Goal: Transaction & Acquisition: Obtain resource

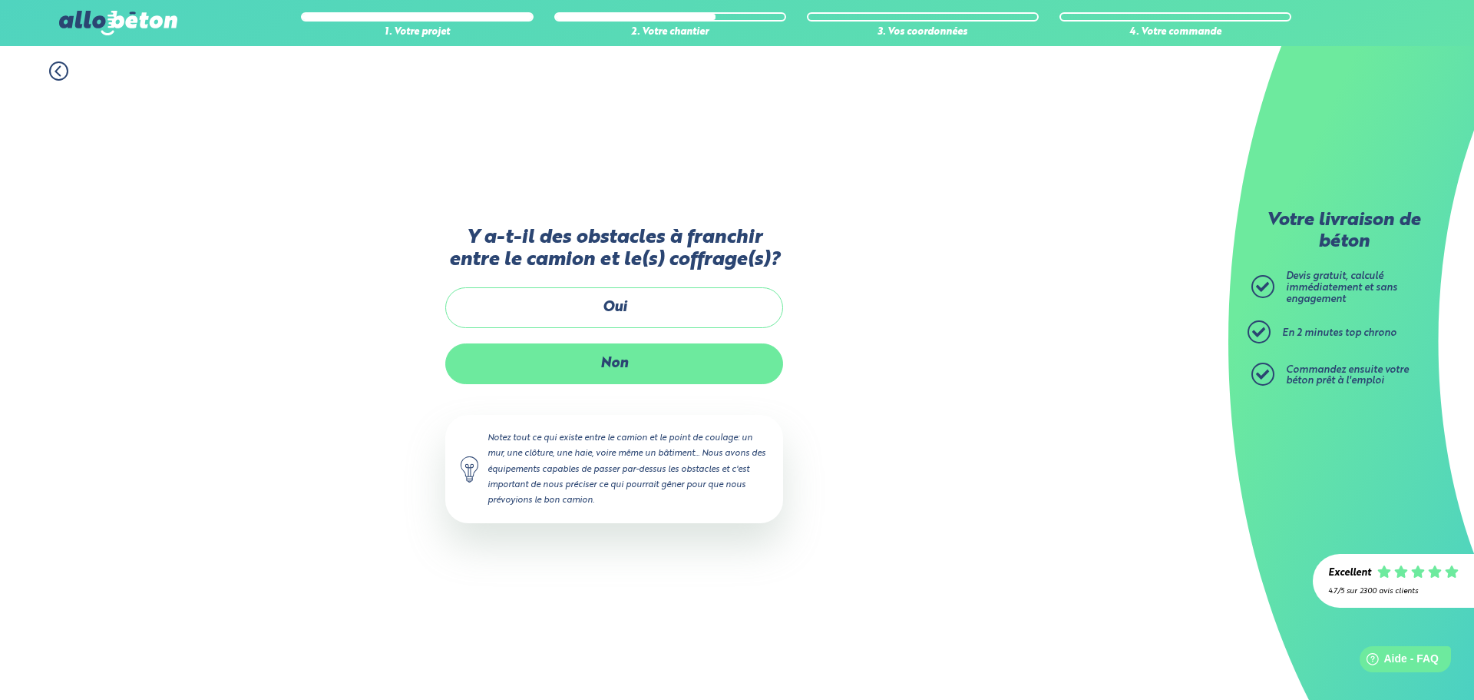
click at [627, 358] on label "Non" at bounding box center [614, 363] width 338 height 41
click at [0, 0] on input "Non" at bounding box center [0, 0] width 0 height 0
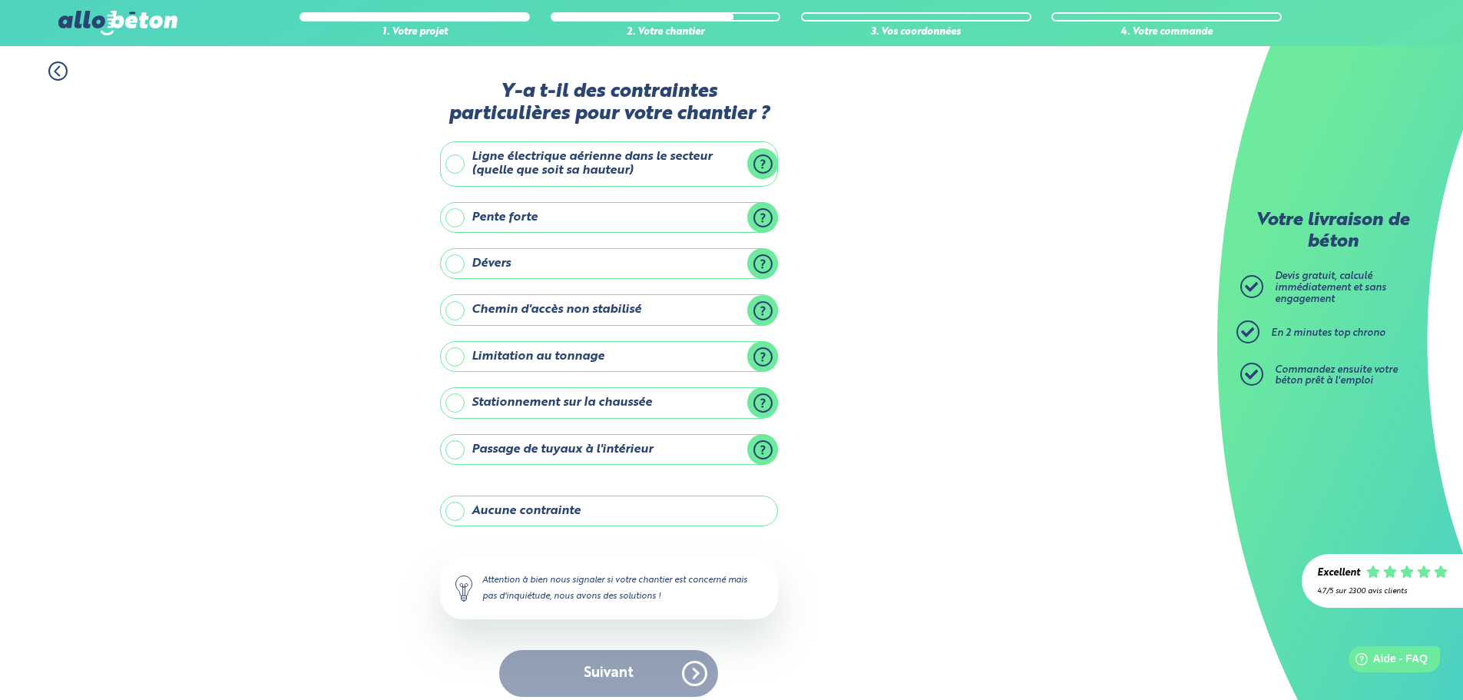
click at [597, 152] on label "Ligne électrique aérienne dans le secteur (quelle que soit sa hauteur)" at bounding box center [609, 163] width 338 height 45
click at [0, 0] on input "Ligne électrique aérienne dans le secteur (quelle que soit sa hauteur)" at bounding box center [0, 0] width 0 height 0
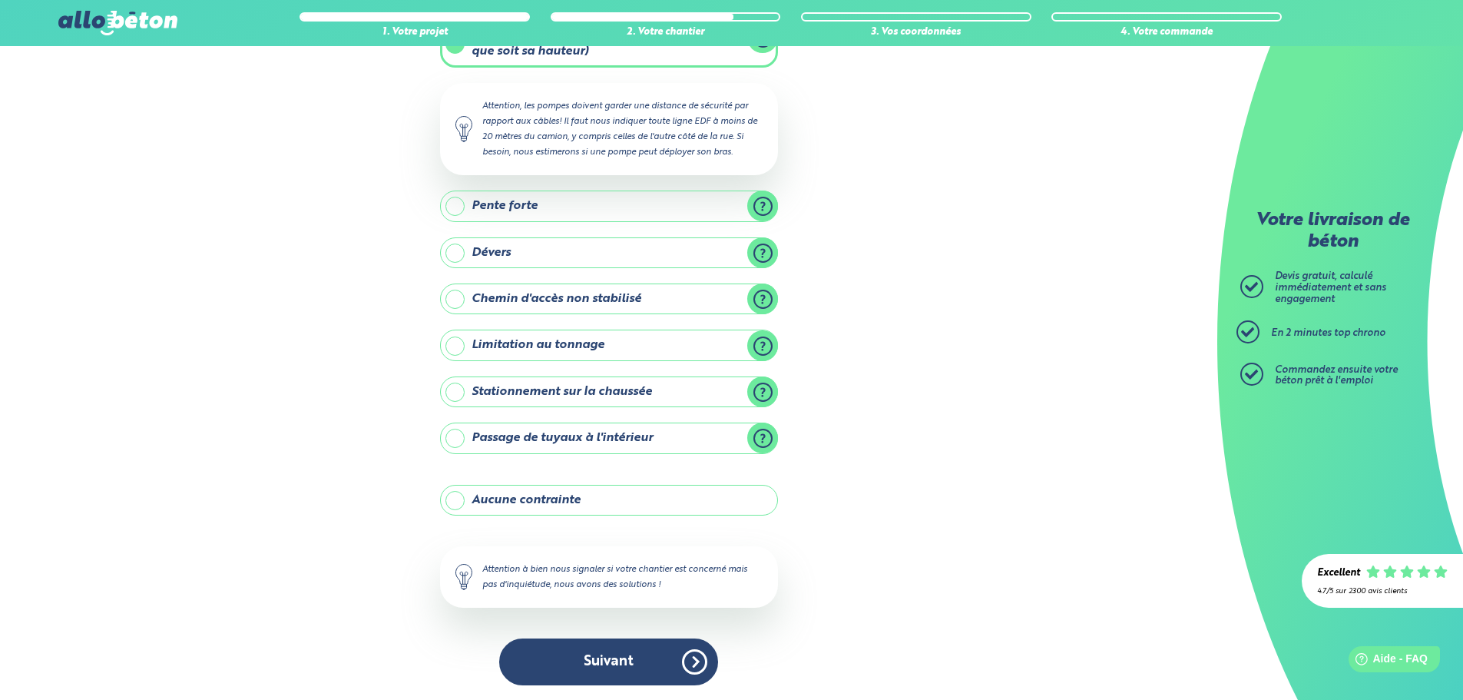
scroll to position [120, 0]
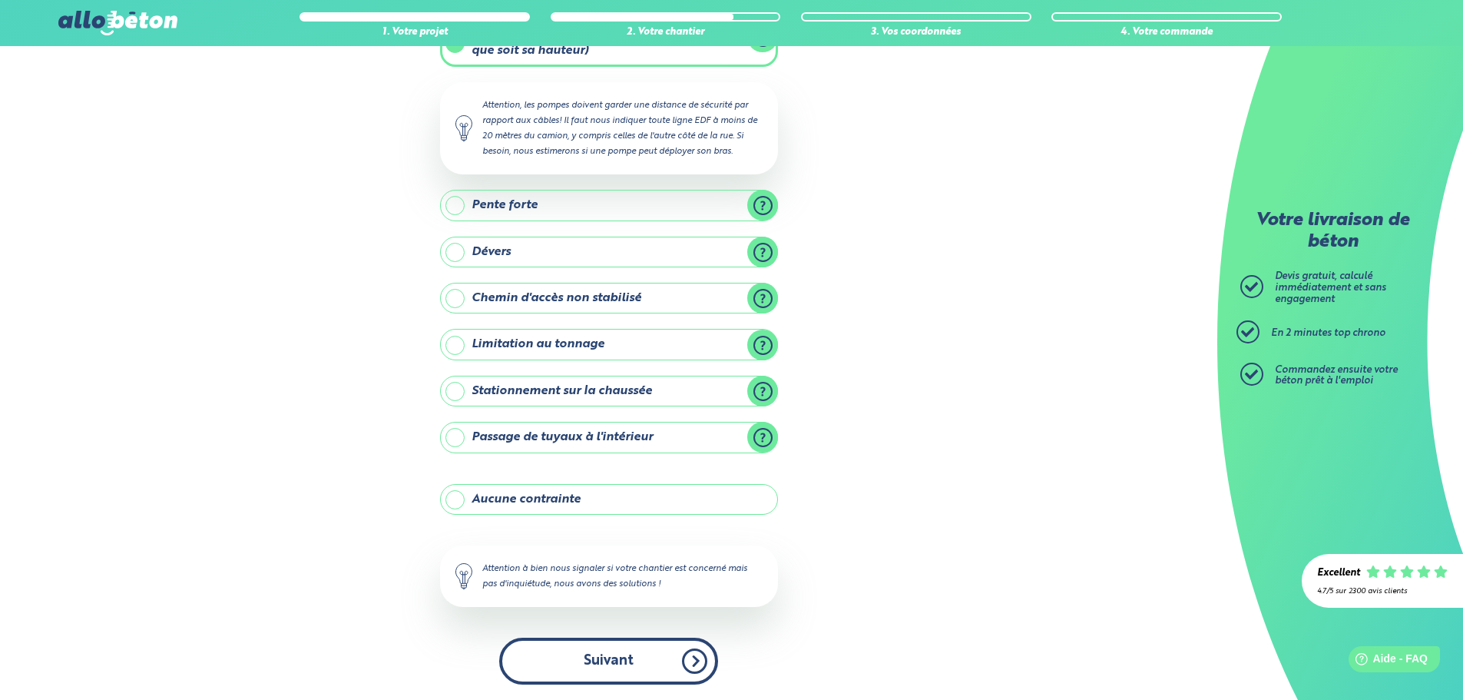
click at [637, 657] on button "Suivant" at bounding box center [608, 660] width 219 height 47
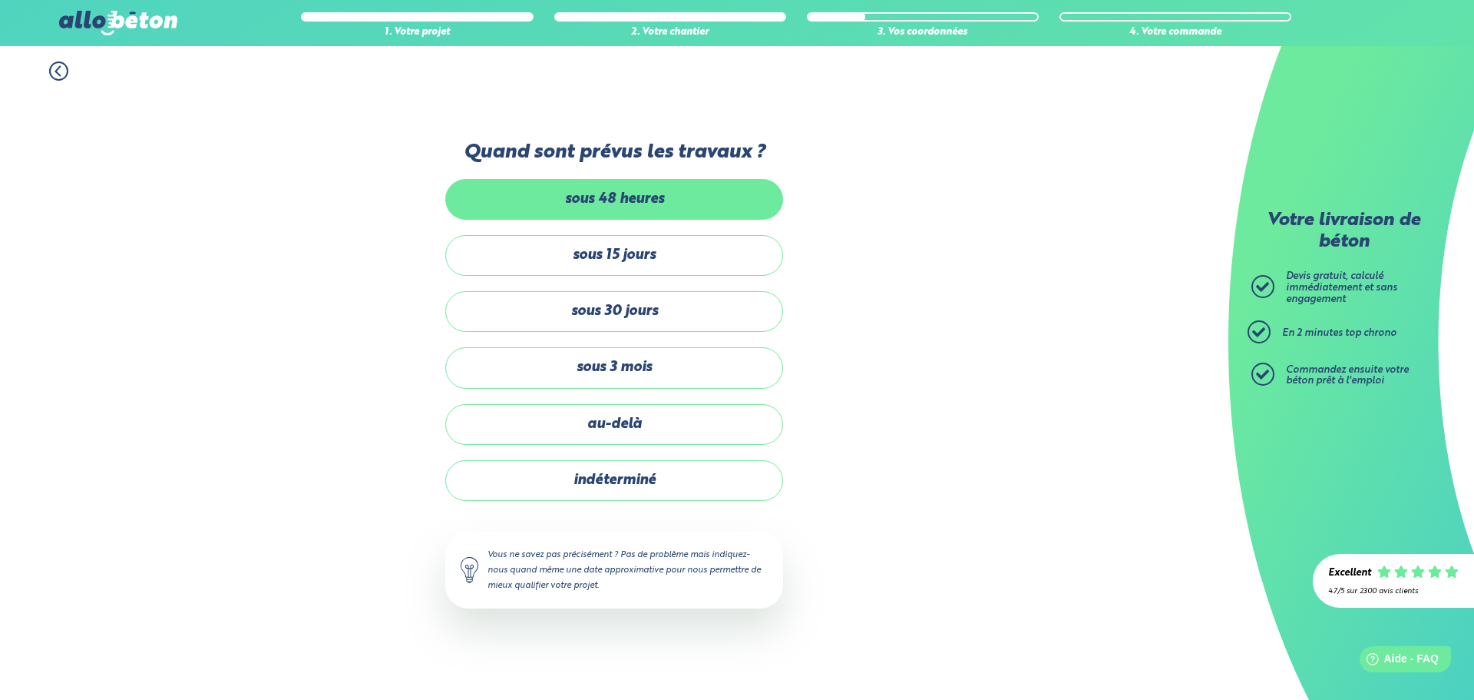
click at [734, 194] on label "sous 48 heures" at bounding box center [614, 199] width 338 height 41
click at [0, 0] on input "sous 48 heures" at bounding box center [0, 0] width 0 height 0
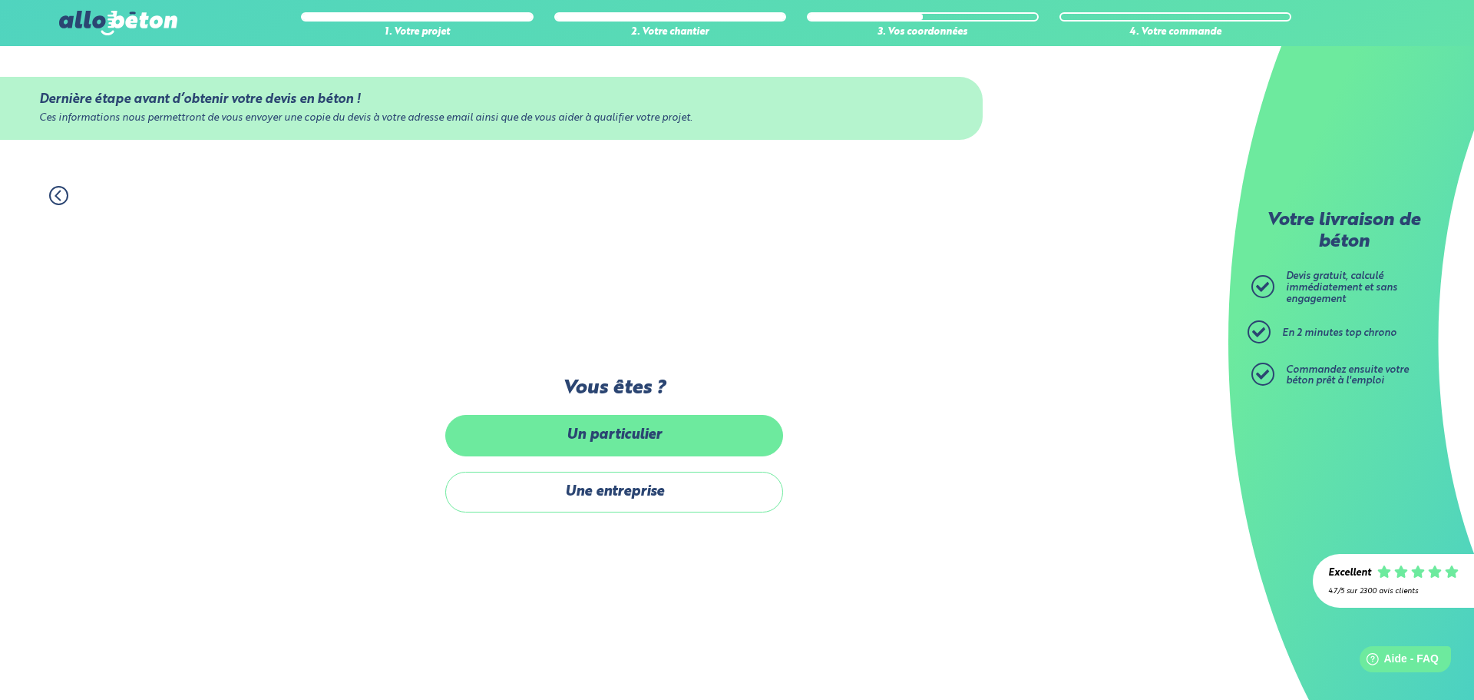
click at [652, 435] on label "Un particulier" at bounding box center [614, 435] width 338 height 41
click at [0, 0] on input "Un particulier" at bounding box center [0, 0] width 0 height 0
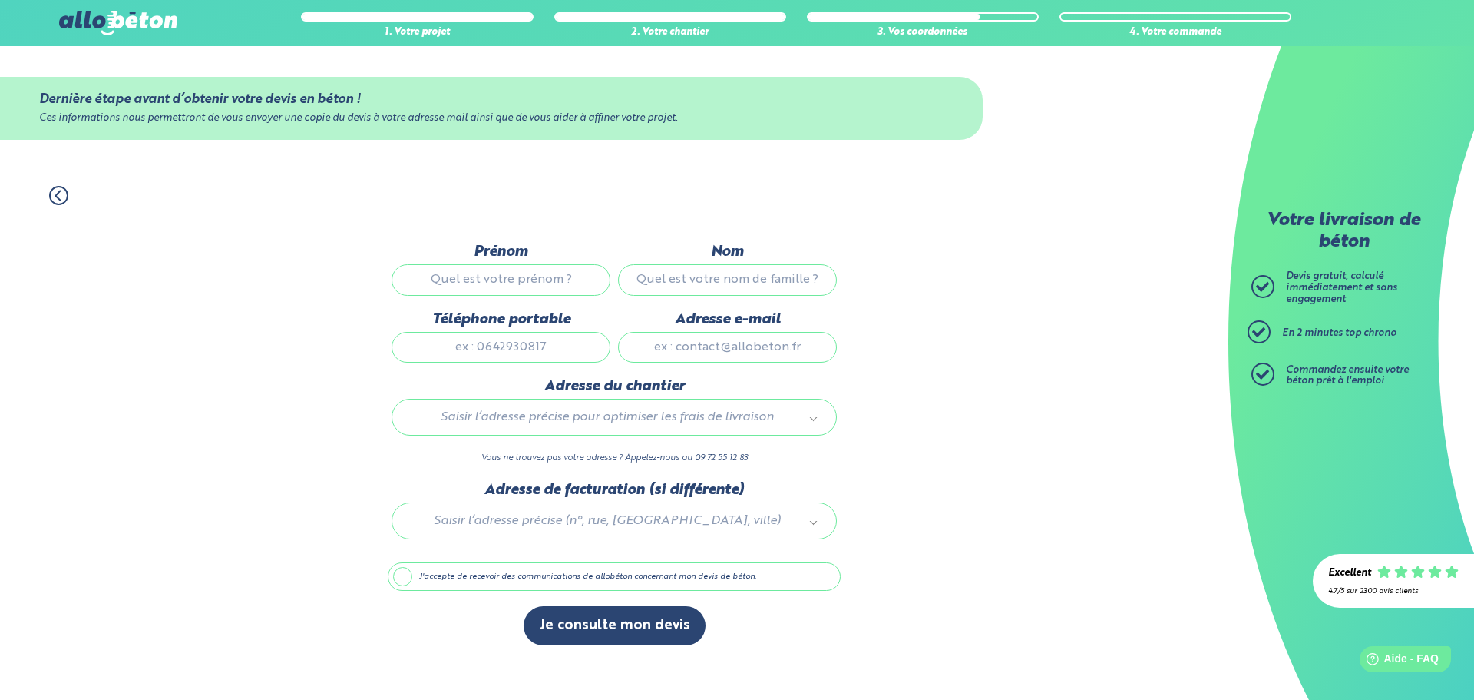
click at [544, 273] on input "Prénom" at bounding box center [501, 279] width 219 height 31
type input "Tristan"
type input "Banuls"
type input "0651596935"
type input "tristan.banuls34@gmail.com"
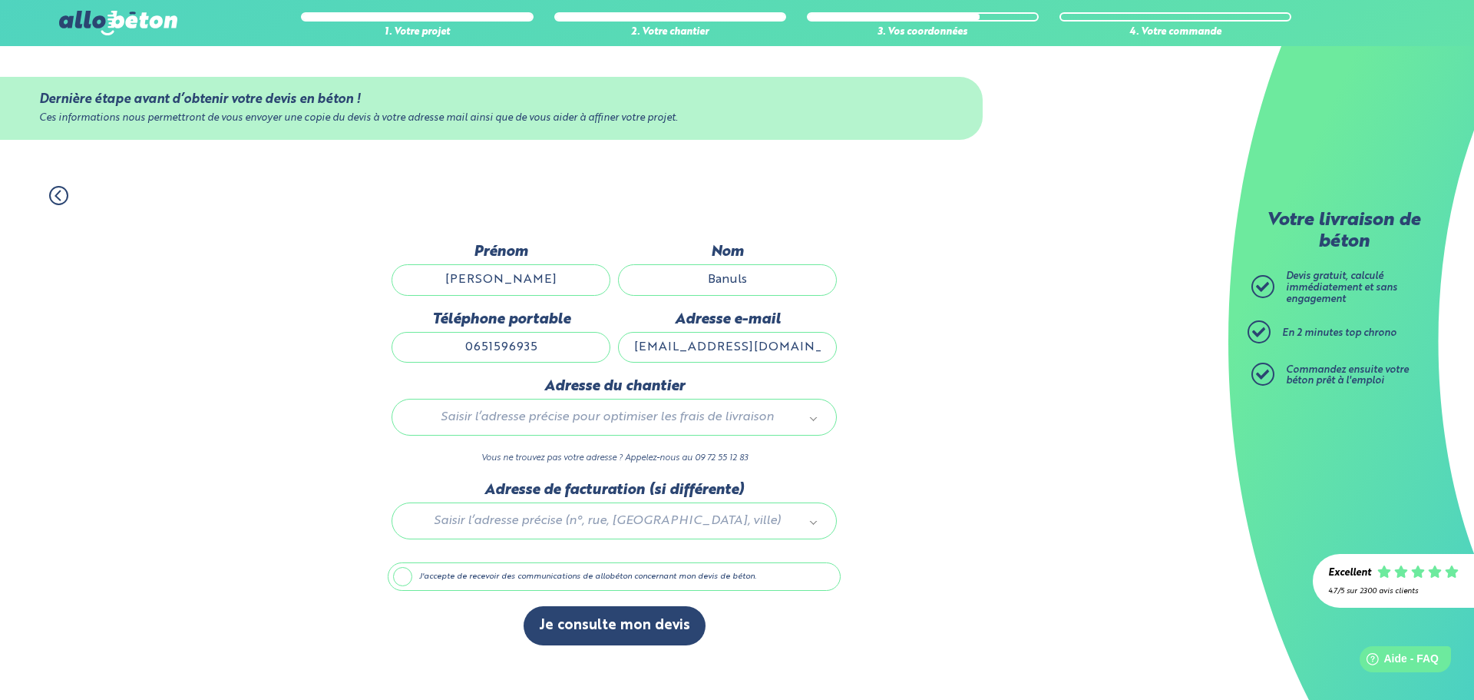
type input "67 rue du pech des moulins"
click at [655, 519] on div at bounding box center [614, 517] width 453 height 73
click at [524, 577] on label "J'accepte de recevoir des communications de allobéton concernant mon devis de b…" at bounding box center [614, 576] width 453 height 29
click at [0, 0] on input "J'accepte de recevoir des communications de allobéton concernant mon devis de b…" at bounding box center [0, 0] width 0 height 0
click at [526, 576] on label "J'accepte de recevoir des communications de allobéton concernant mon devis de b…" at bounding box center [614, 576] width 453 height 29
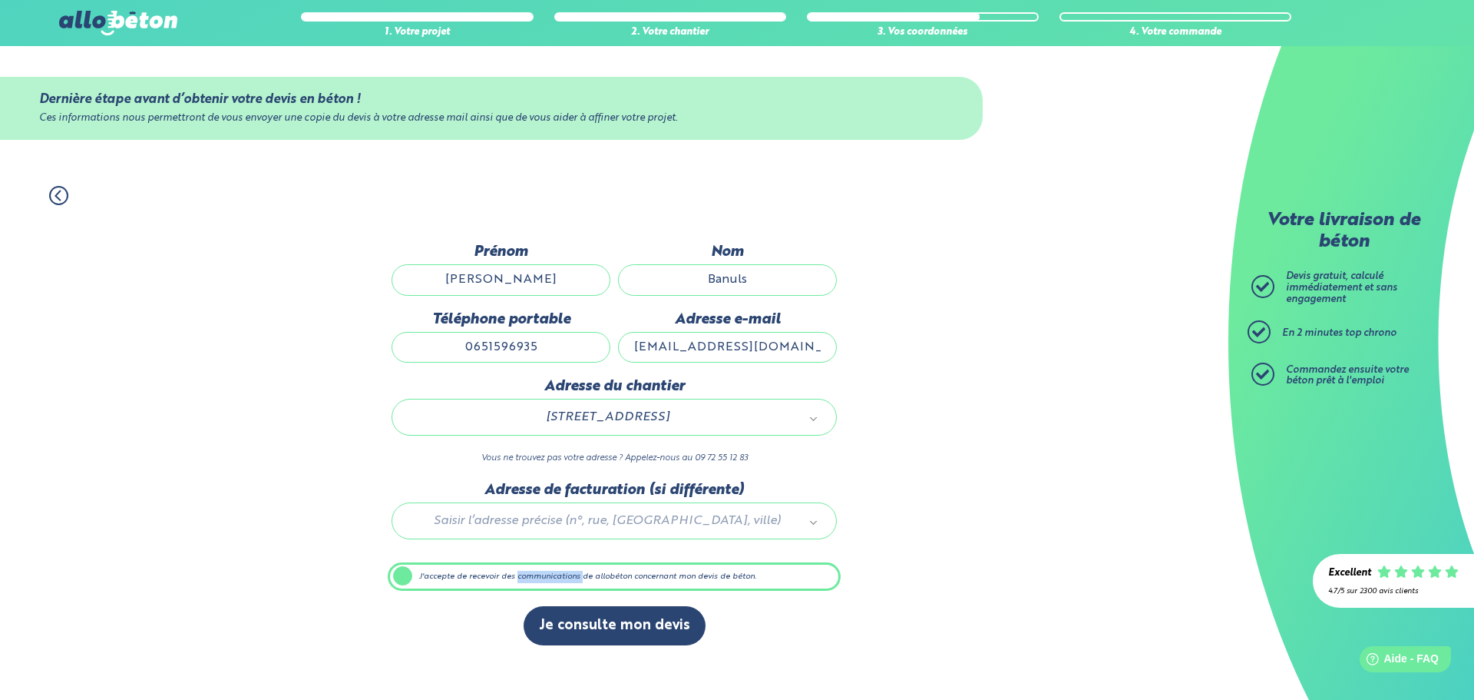
click at [0, 0] on input "J'accepte de recevoir des communications de allobéton concernant mon devis de b…" at bounding box center [0, 0] width 0 height 0
click at [581, 625] on button "Je consulte mon devis" at bounding box center [615, 625] width 182 height 39
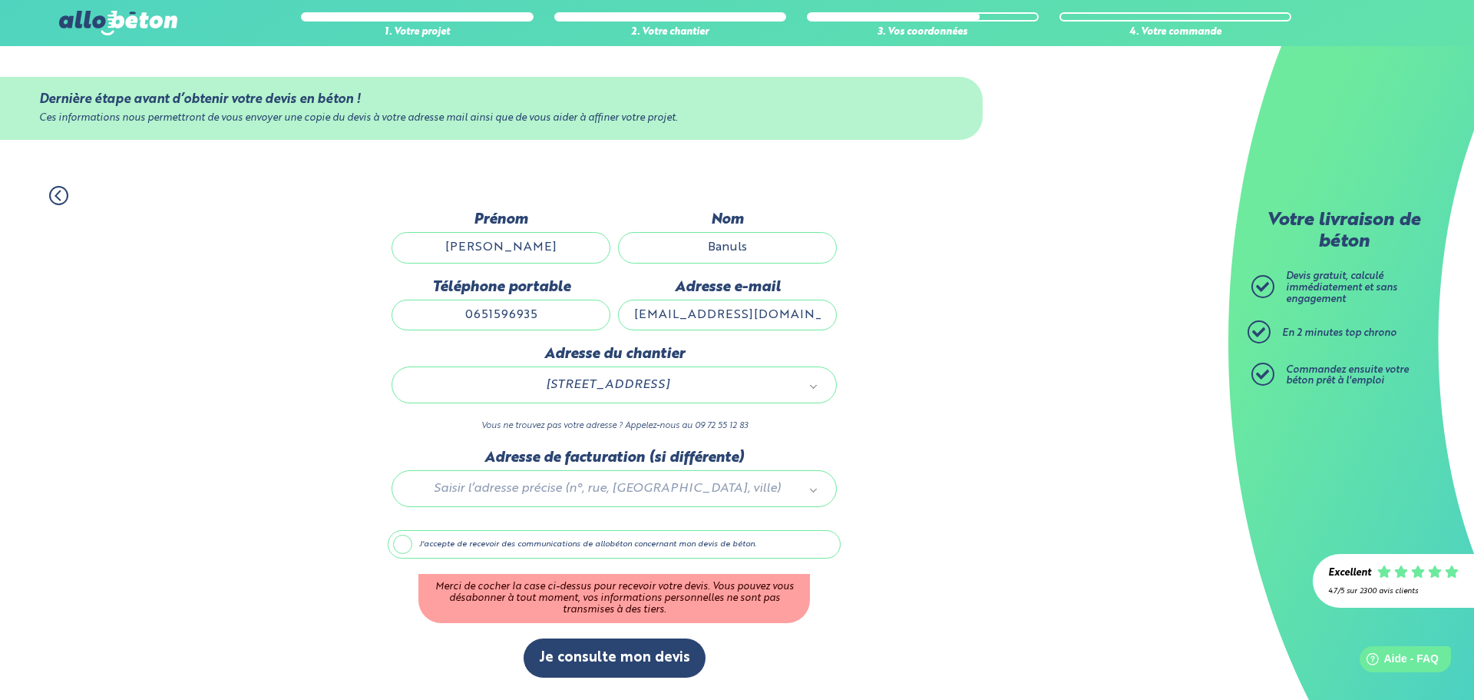
drag, startPoint x: 916, startPoint y: 559, endPoint x: 442, endPoint y: 554, distance: 474.6
click at [911, 559] on div "1. Votre projet 2. Votre chantier 3. Vos coordonnées 4. Votre commande Dernière…" at bounding box center [614, 434] width 1229 height 529
click at [398, 541] on label "J'accepte de recevoir des communications de allobéton concernant mon devis de b…" at bounding box center [614, 544] width 453 height 29
click at [0, 0] on input "J'accepte de recevoir des communications de allobéton concernant mon devis de b…" at bounding box center [0, 0] width 0 height 0
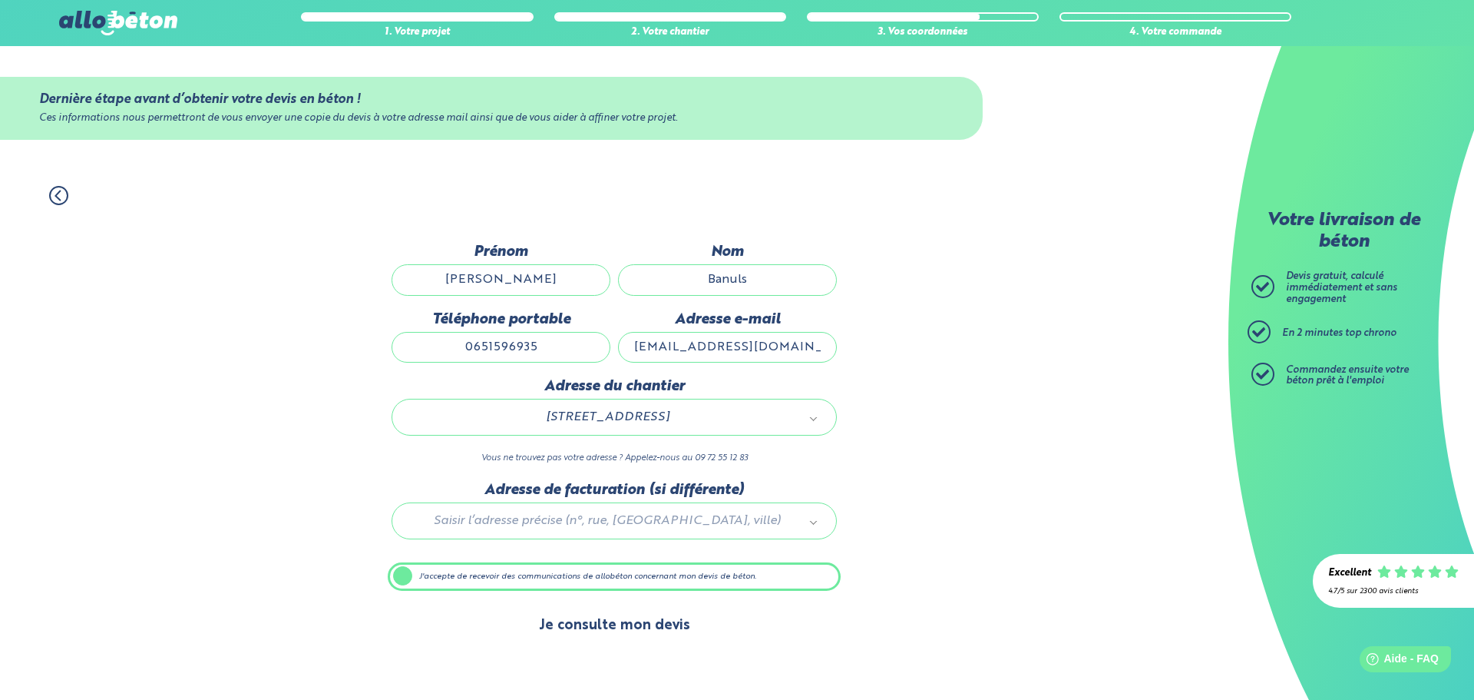
click at [577, 627] on button "Je consulte mon devis" at bounding box center [615, 625] width 182 height 39
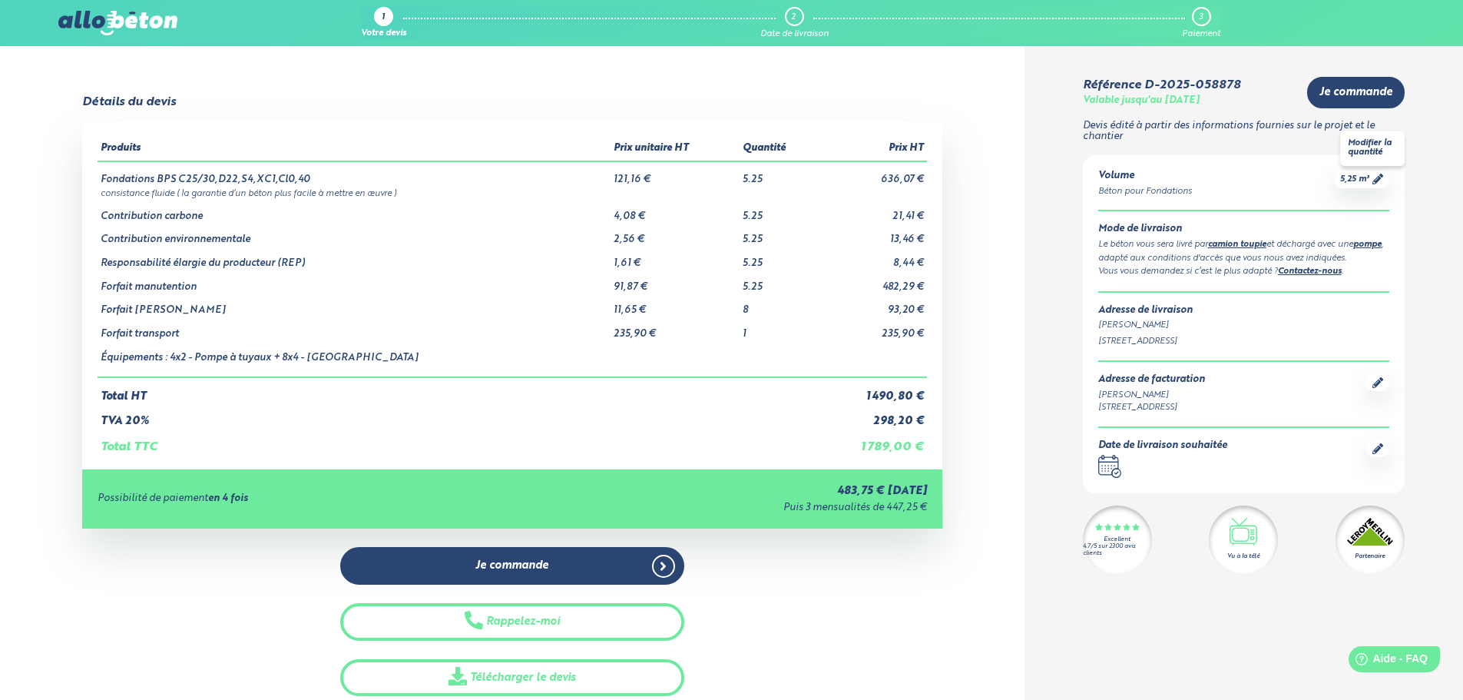
click at [1381, 180] on icon at bounding box center [1377, 179] width 11 height 11
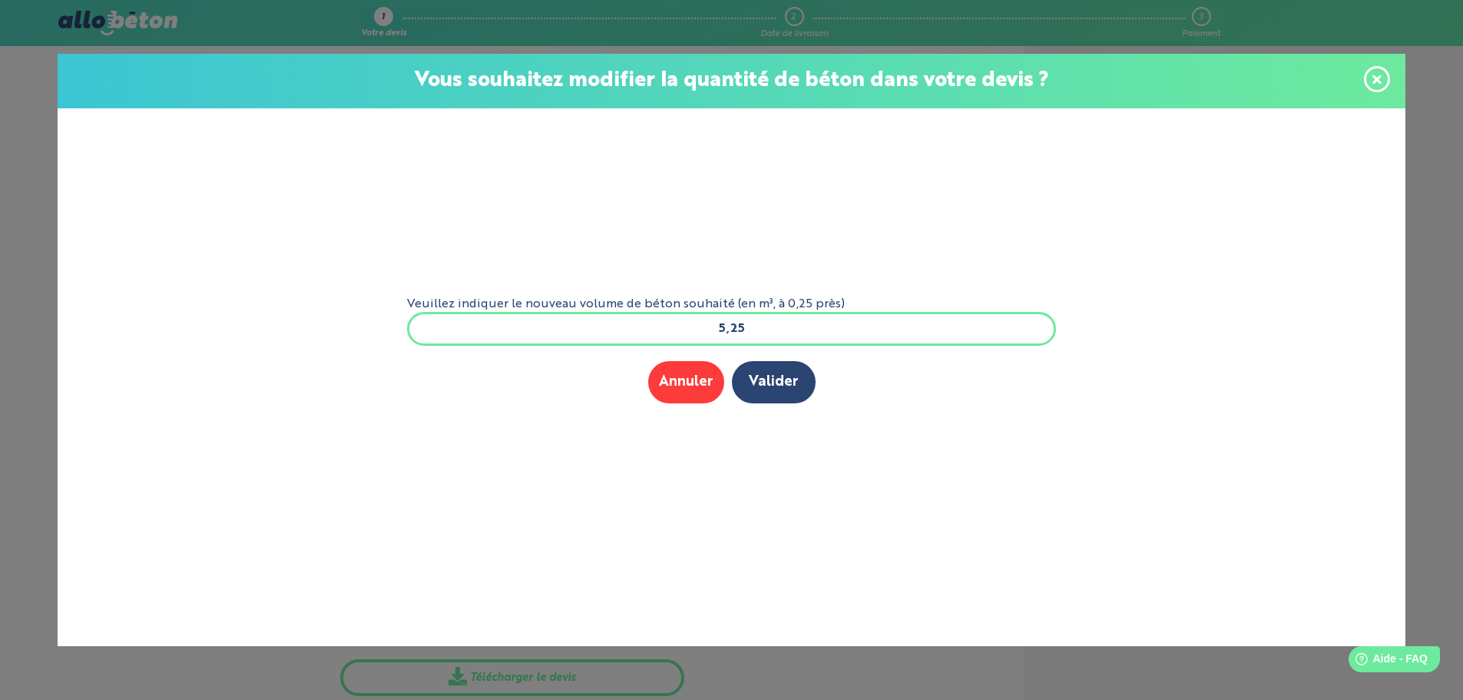
click at [745, 326] on input "5,25" at bounding box center [732, 329] width 650 height 34
click at [1380, 82] on icon at bounding box center [1376, 78] width 9 height 9
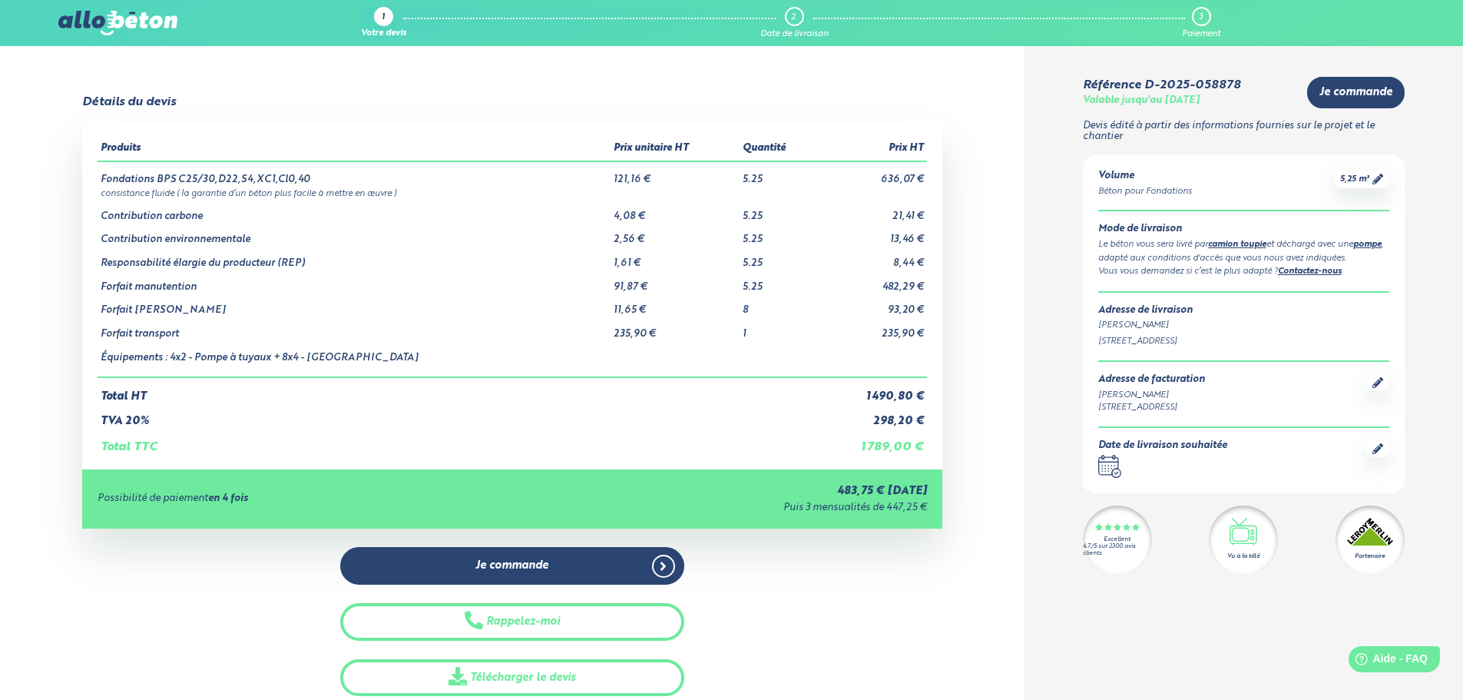
click at [1374, 178] on icon at bounding box center [1377, 179] width 11 height 11
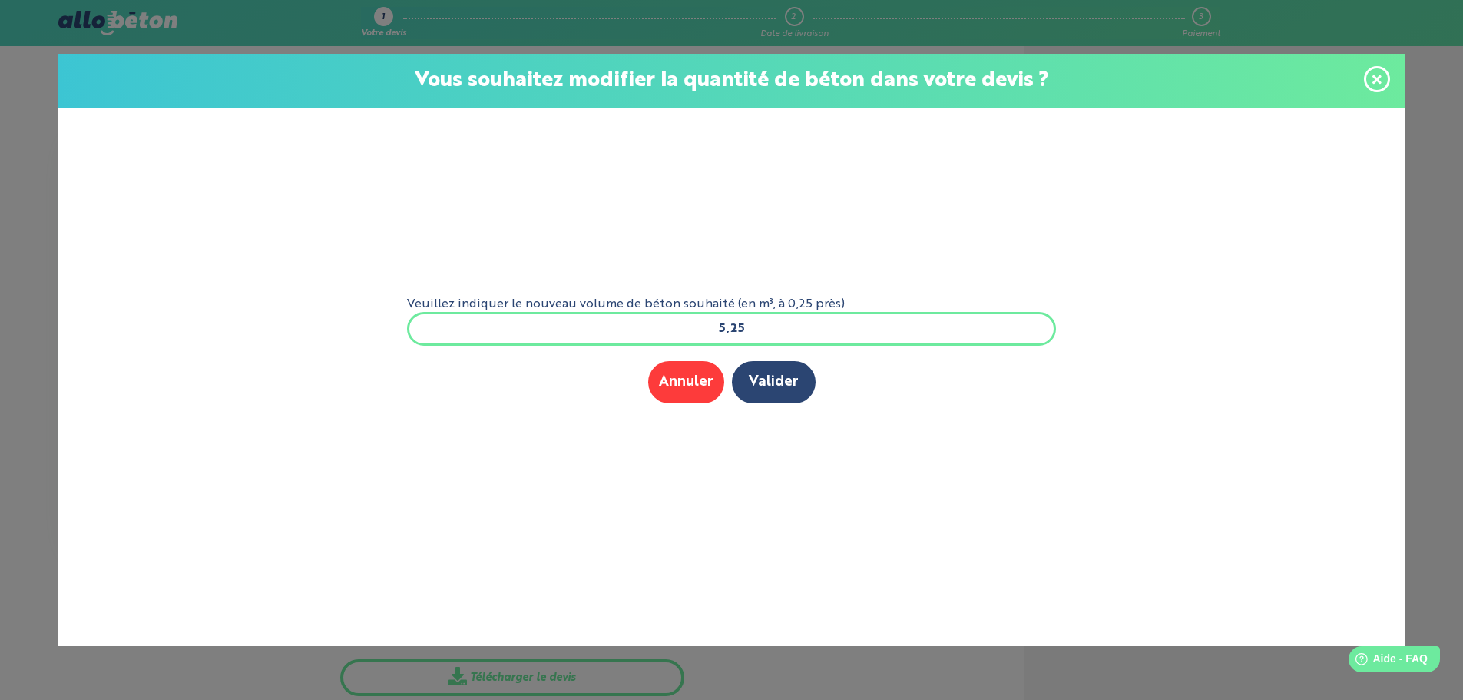
click at [771, 338] on input "5,25" at bounding box center [732, 329] width 650 height 34
type input "5"
click at [772, 379] on button "Valider" at bounding box center [774, 382] width 84 height 42
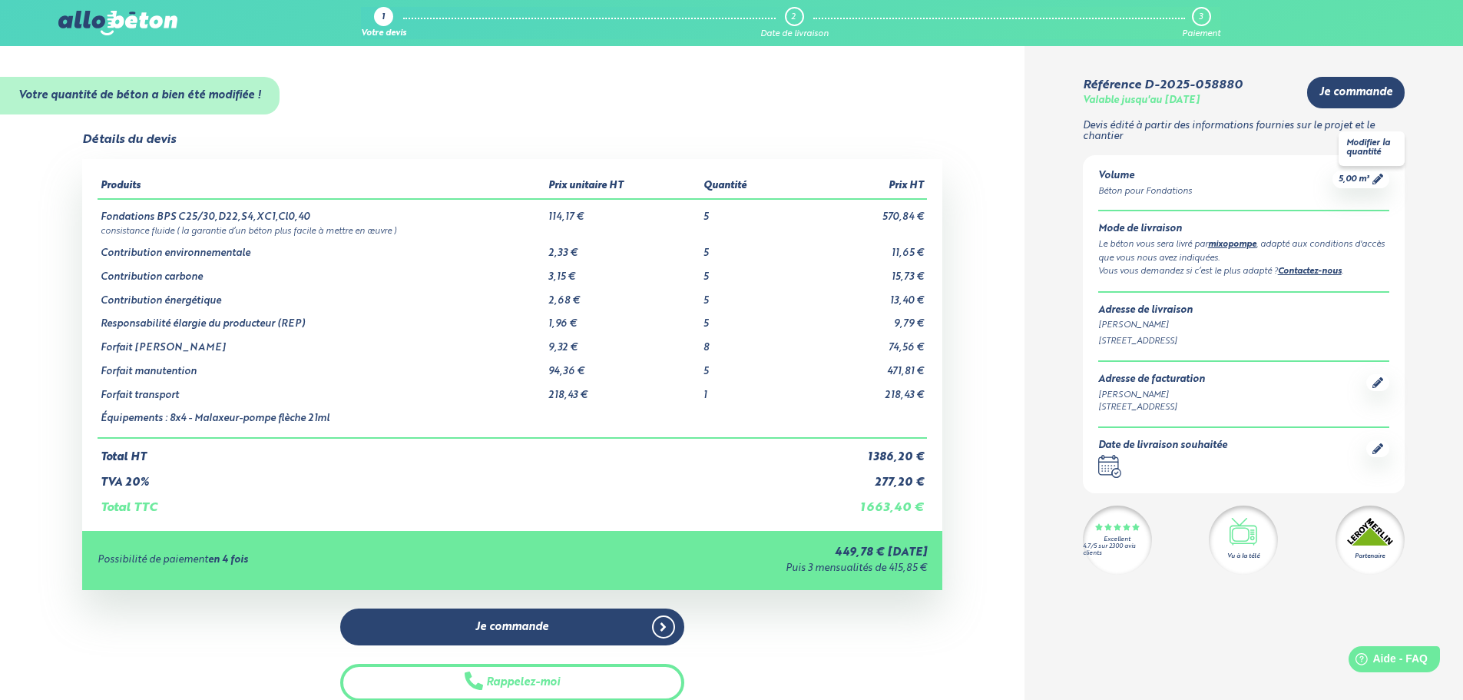
click at [1372, 180] on icon at bounding box center [1377, 179] width 11 height 11
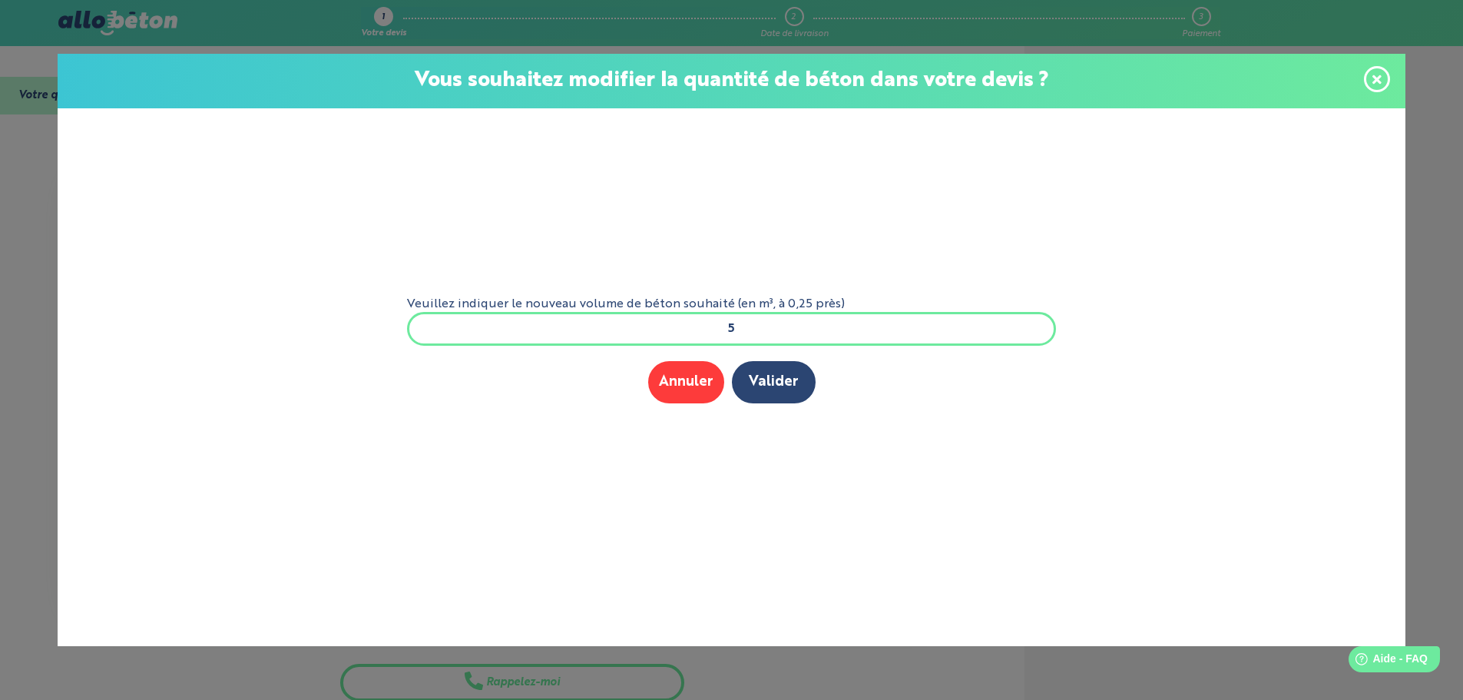
click at [781, 330] on input "5" at bounding box center [732, 329] width 650 height 34
type input "5.25"
click at [772, 367] on button "Valider" at bounding box center [774, 382] width 84 height 42
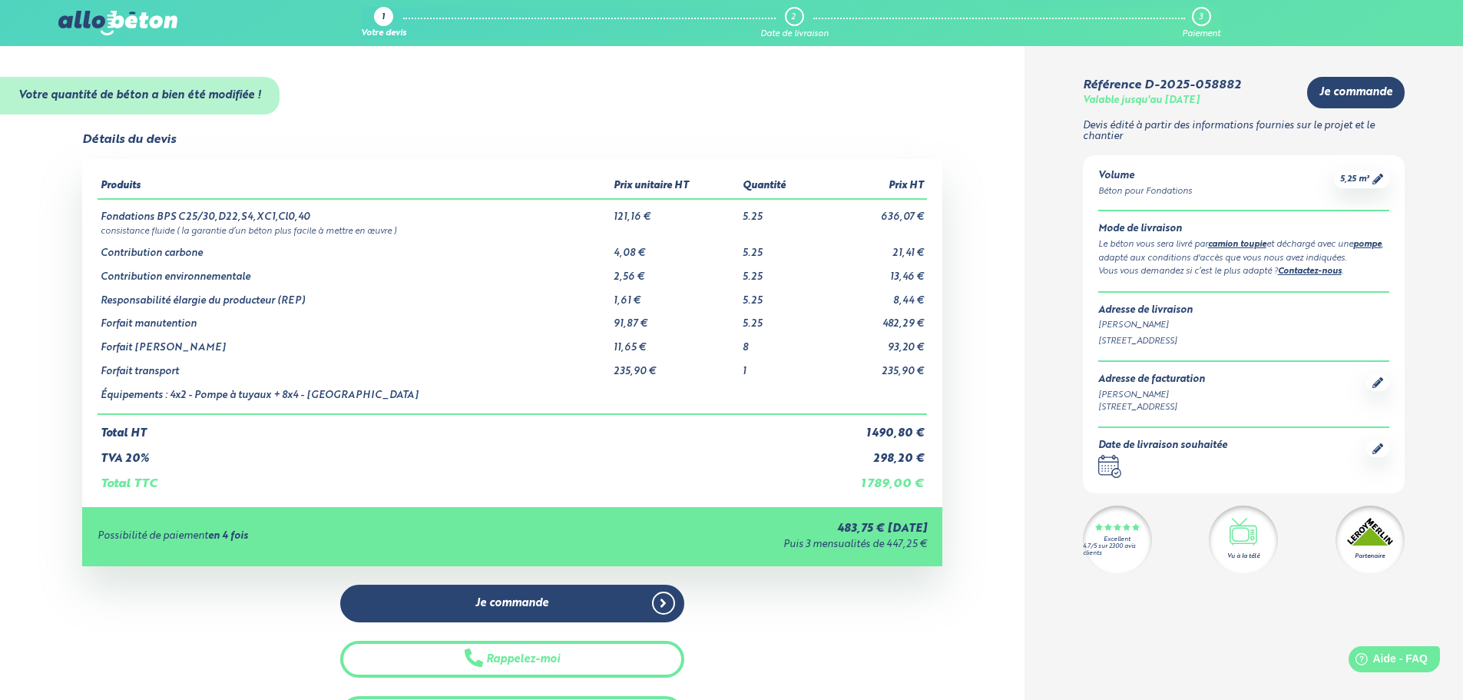
click at [391, 17] on div "1" at bounding box center [383, 16] width 19 height 19
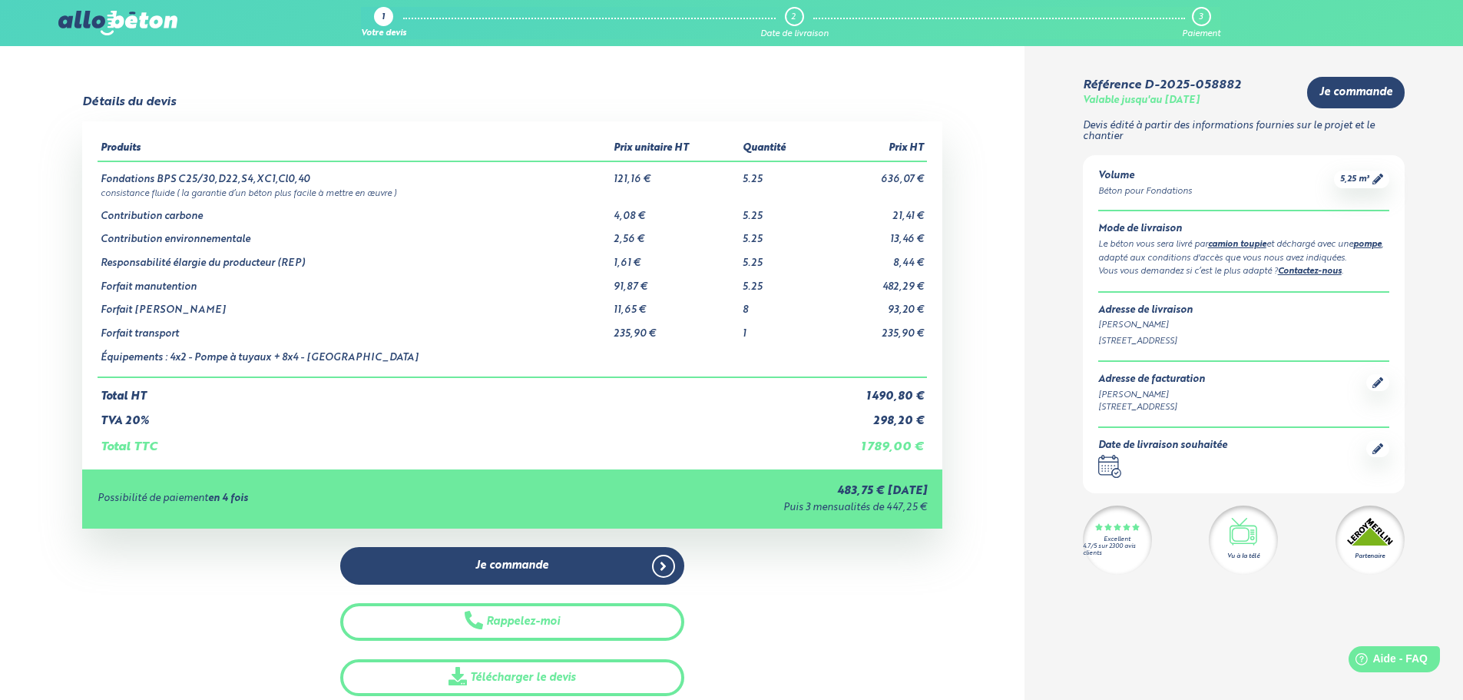
click at [74, 5] on div "1 Votre devis 2 Date de livraison 3 Paiement 09 72 55 12 83 Conseils et Appel G…" at bounding box center [731, 23] width 1463 height 46
click at [80, 14] on img at bounding box center [117, 23] width 118 height 25
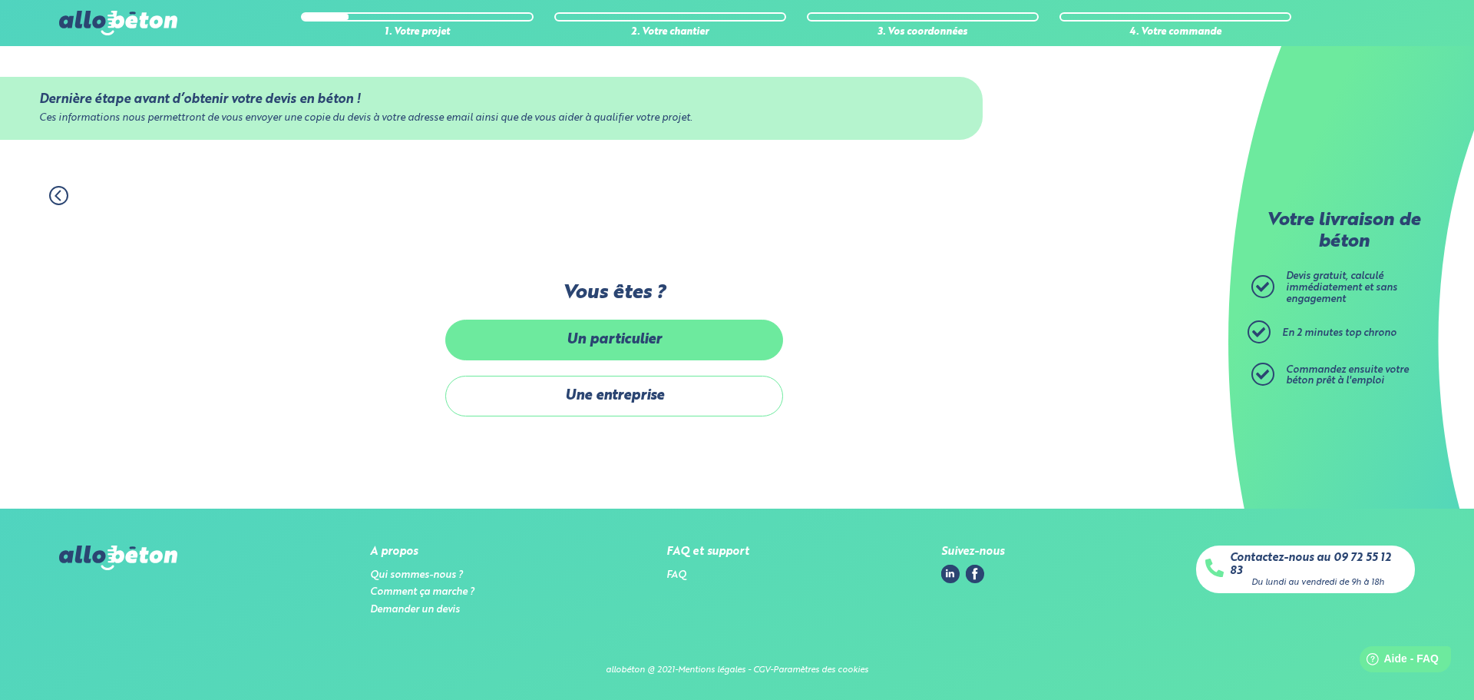
click at [615, 336] on label "Un particulier" at bounding box center [614, 339] width 338 height 41
click at [0, 0] on input "Un particulier" at bounding box center [0, 0] width 0 height 0
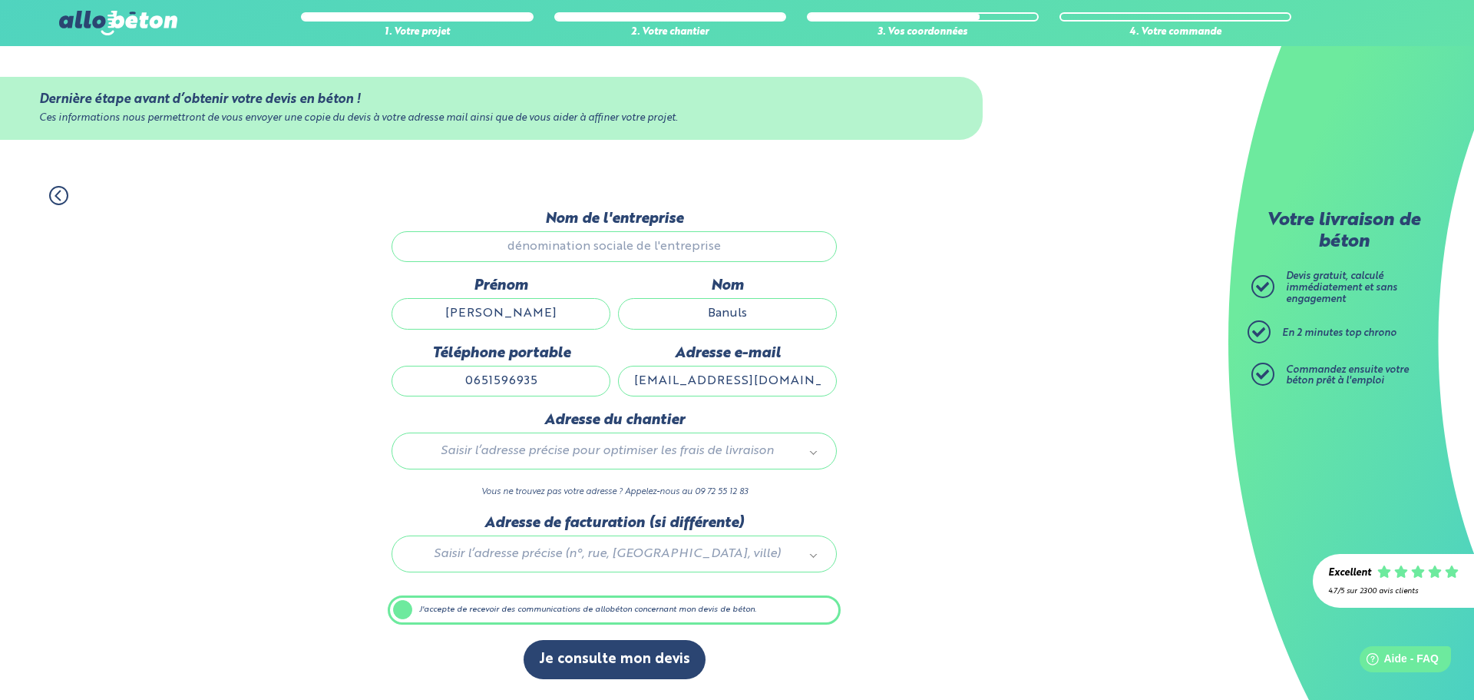
click at [432, 35] on div "1. Votre projet" at bounding box center [417, 33] width 232 height 12
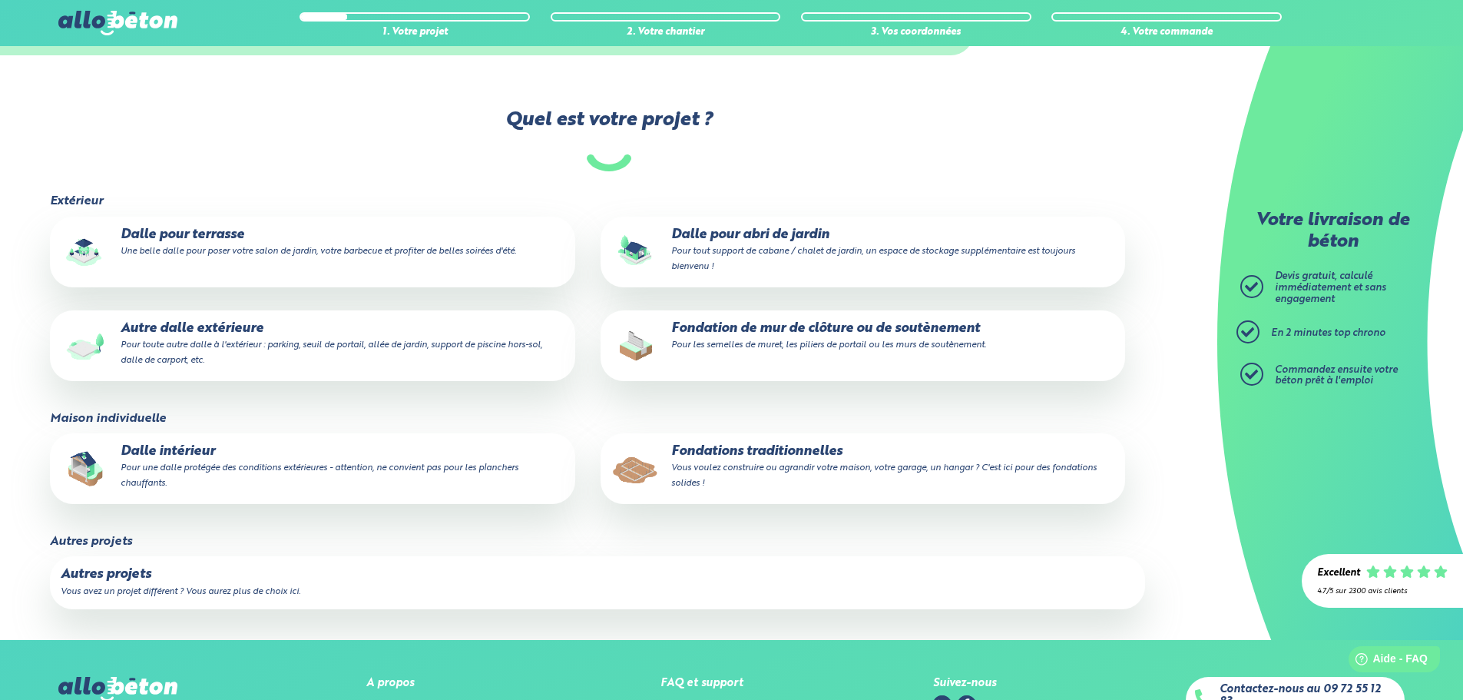
scroll to position [215, 0]
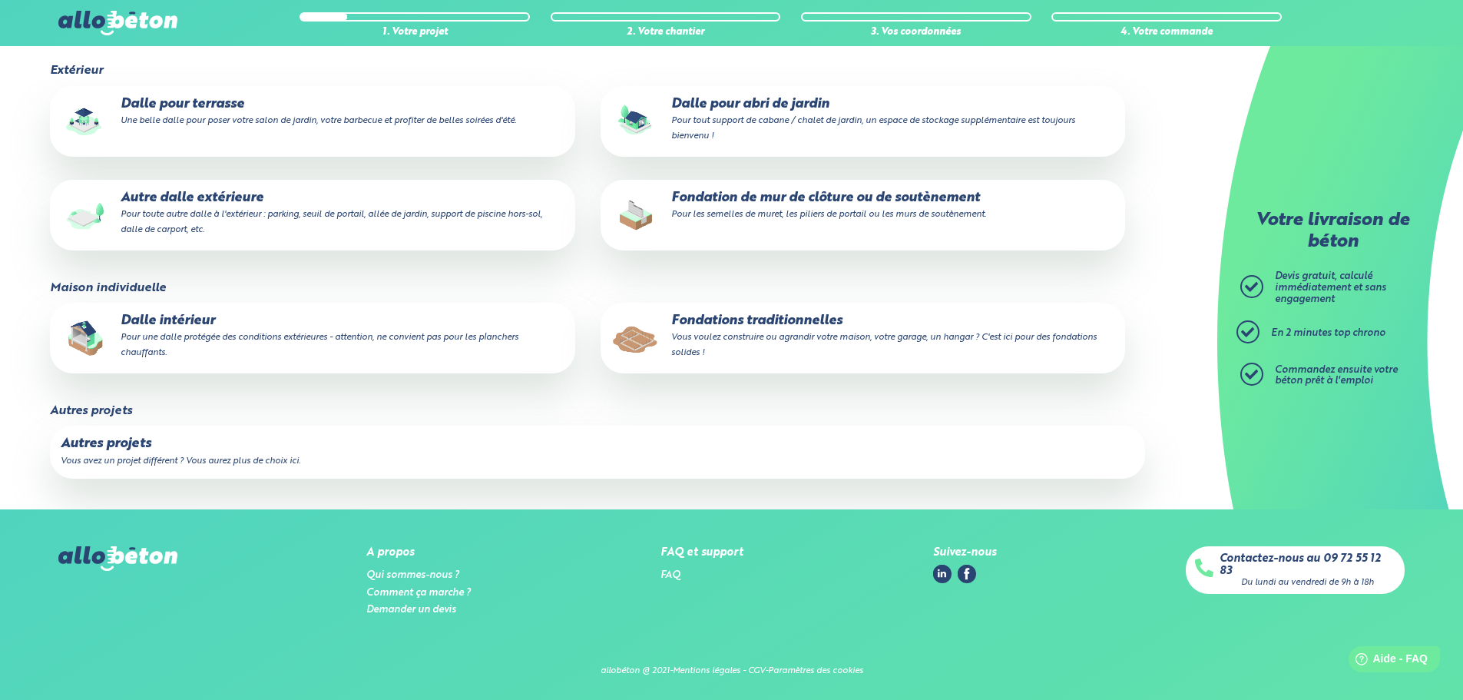
click at [786, 339] on small "Vous voulez construire ou agrandir votre maison, votre garage, un hangar ? C'es…" at bounding box center [883, 344] width 425 height 25
click at [0, 0] on input "Fondations traditionnelles Vous voulez construire ou agrandir votre maison, vot…" at bounding box center [0, 0] width 0 height 0
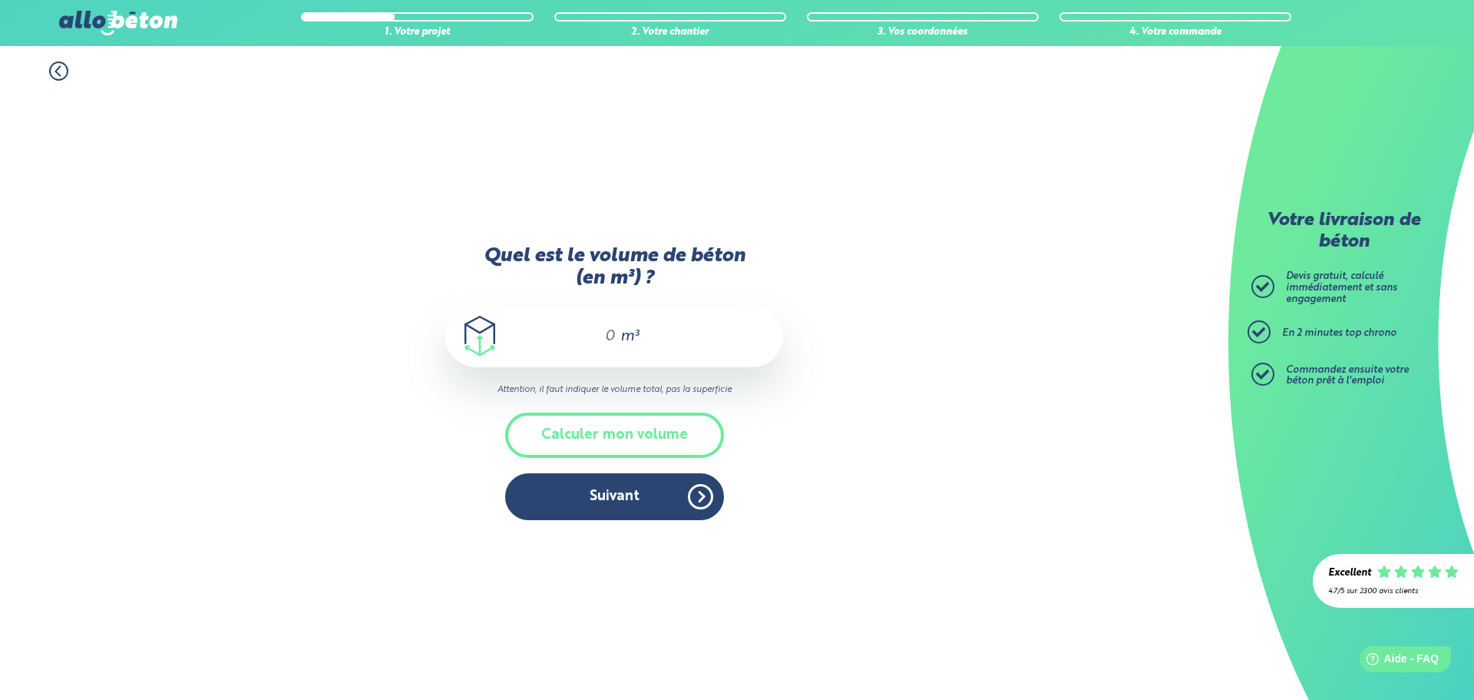
click at [616, 331] on div "m³" at bounding box center [614, 336] width 338 height 61
click at [643, 496] on button "Suivant" at bounding box center [614, 496] width 219 height 47
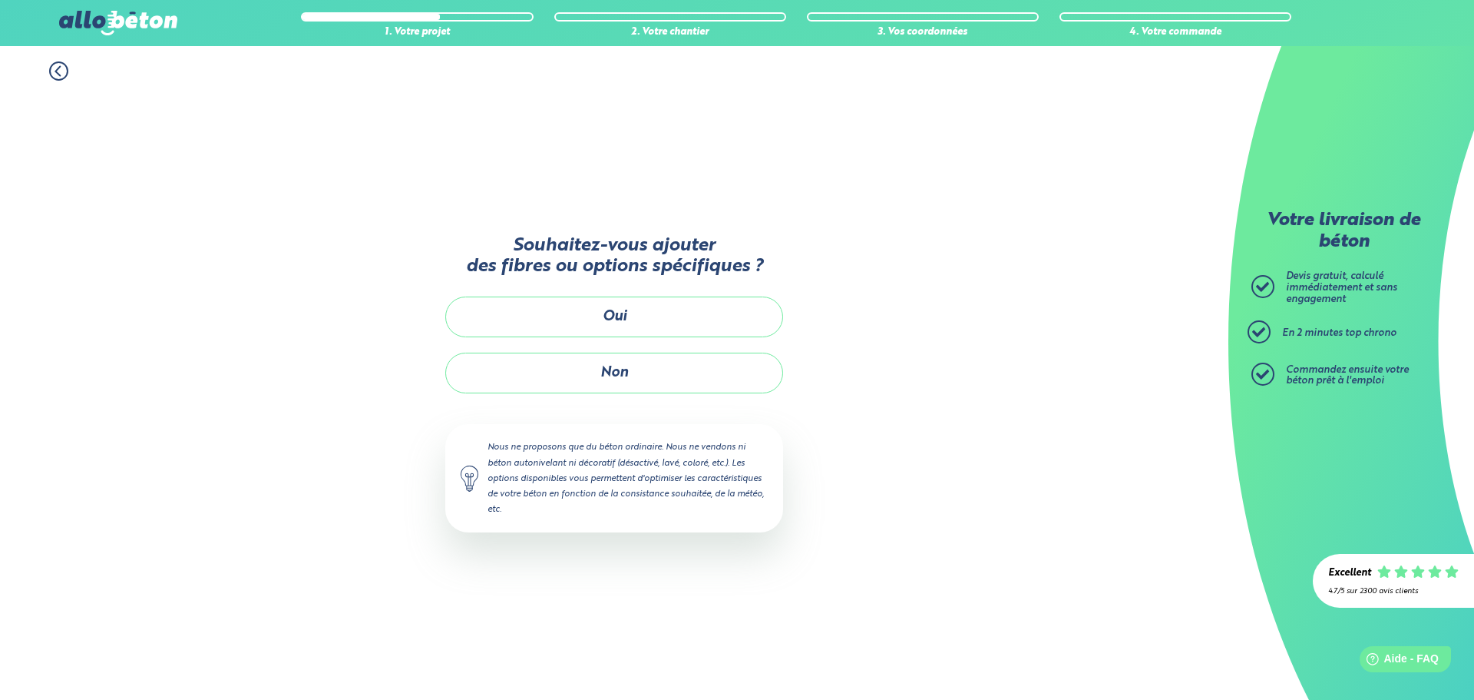
click at [60, 75] on icon at bounding box center [57, 71] width 5 height 9
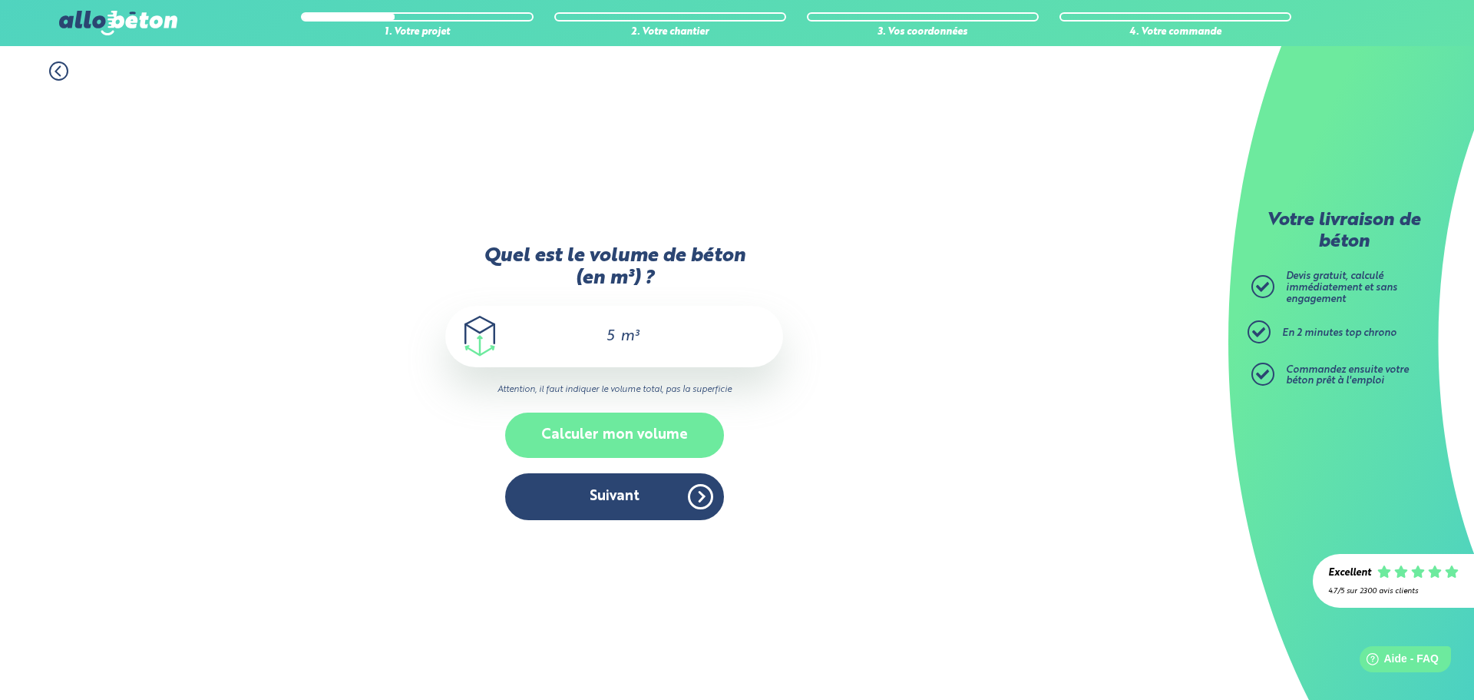
click at [682, 435] on button "Calculer mon volume" at bounding box center [614, 434] width 219 height 45
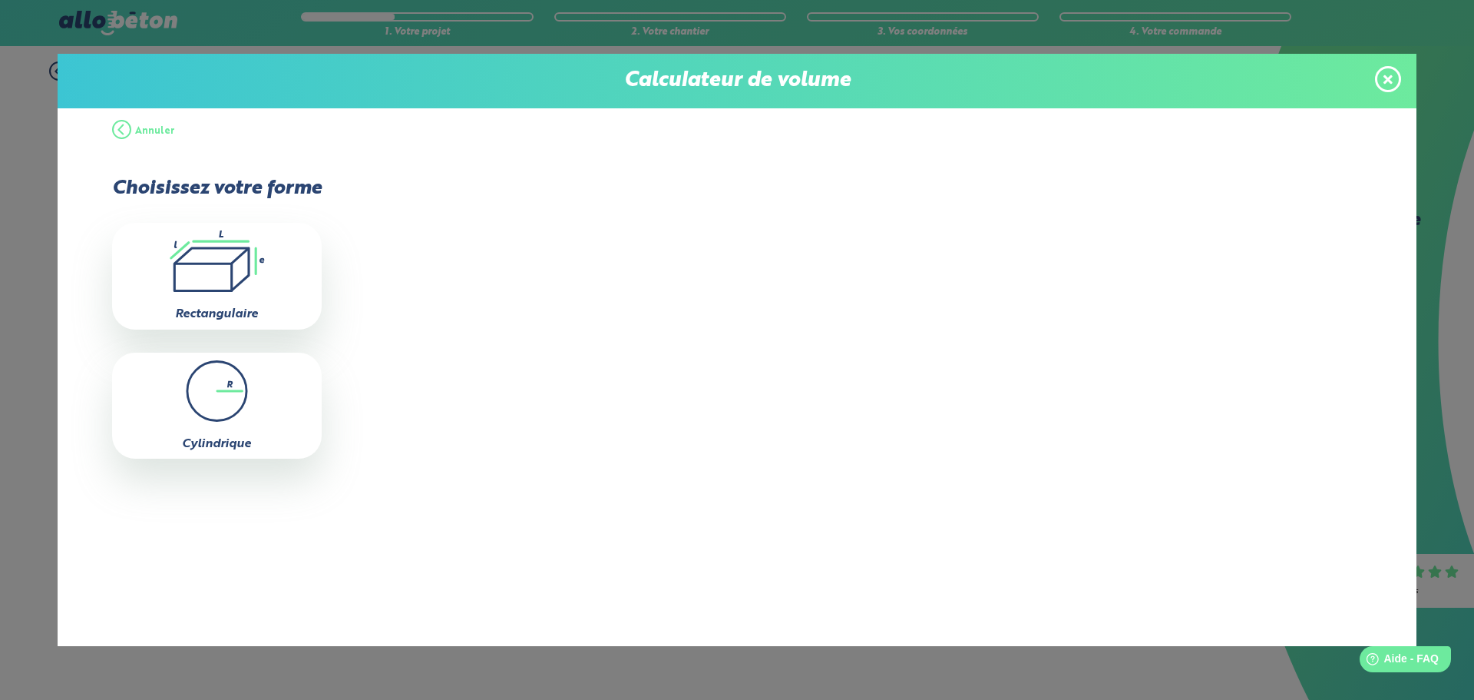
click at [212, 279] on icon ".icon-calc-rectanglea{fill:none;stroke-linecap:round;stroke-width:3px;stroke:#6…" at bounding box center [217, 260] width 194 height 61
type input "0"
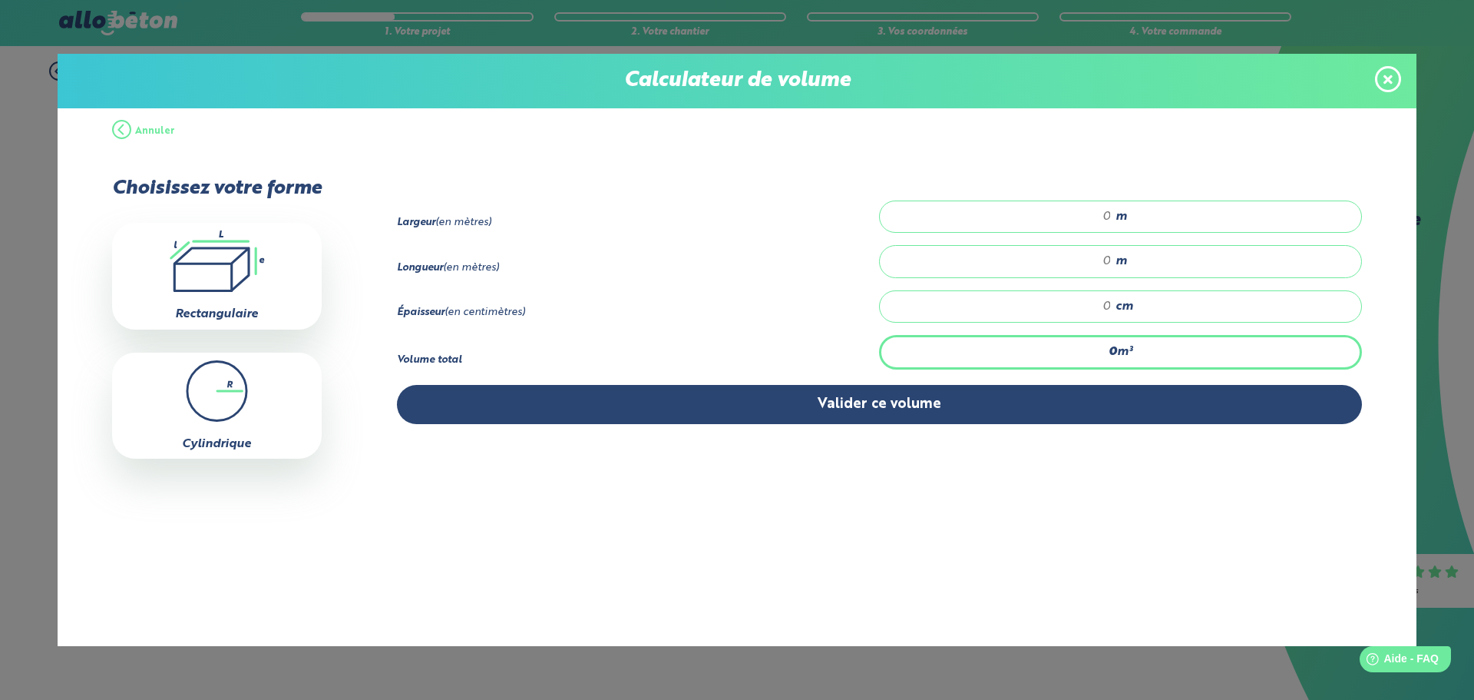
click at [1108, 216] on input "number" at bounding box center [1003, 216] width 217 height 15
type input "9"
click at [1113, 262] on div "m" at bounding box center [1120, 261] width 483 height 32
click at [1110, 216] on input "9" at bounding box center [1003, 216] width 217 height 15
type input "0"
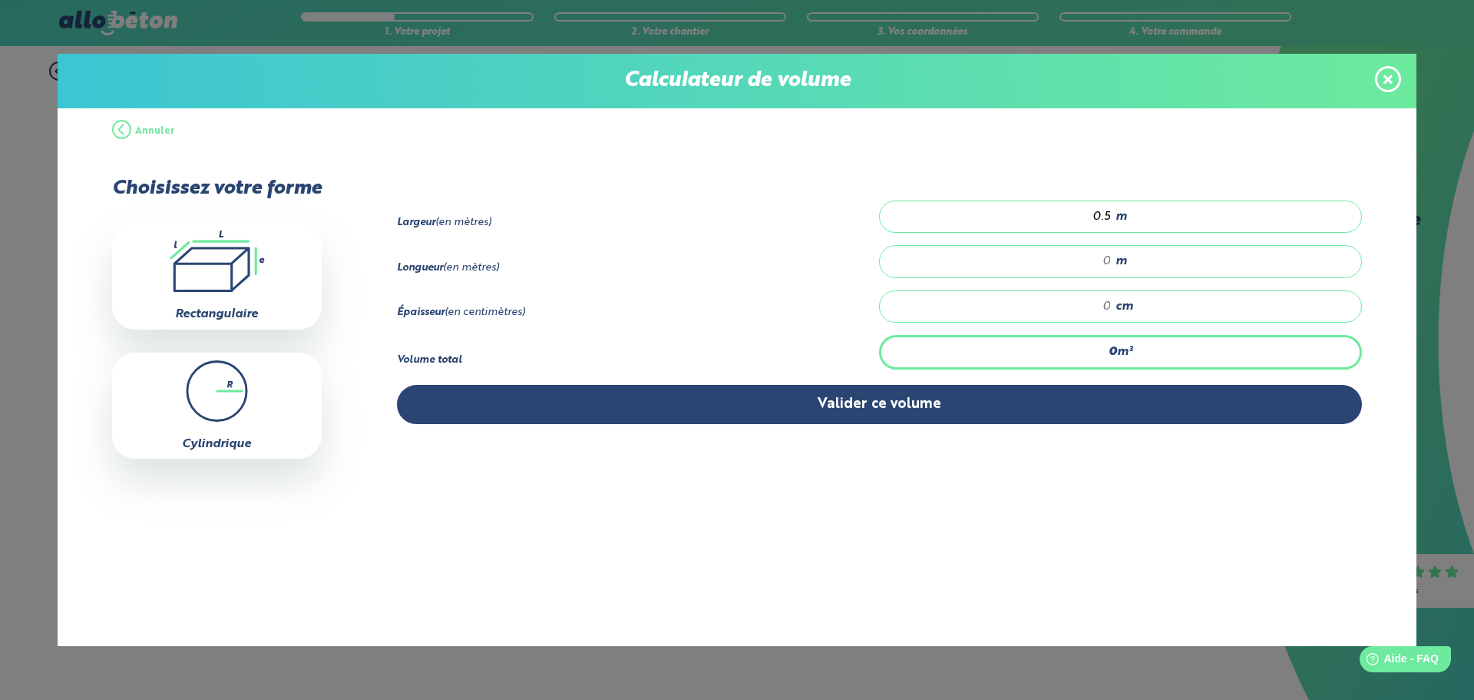
type input "0.5"
click at [1108, 256] on input "number" at bounding box center [1003, 260] width 217 height 15
type input "18"
click at [1110, 304] on input "number" at bounding box center [1003, 306] width 217 height 15
type input "0.45"
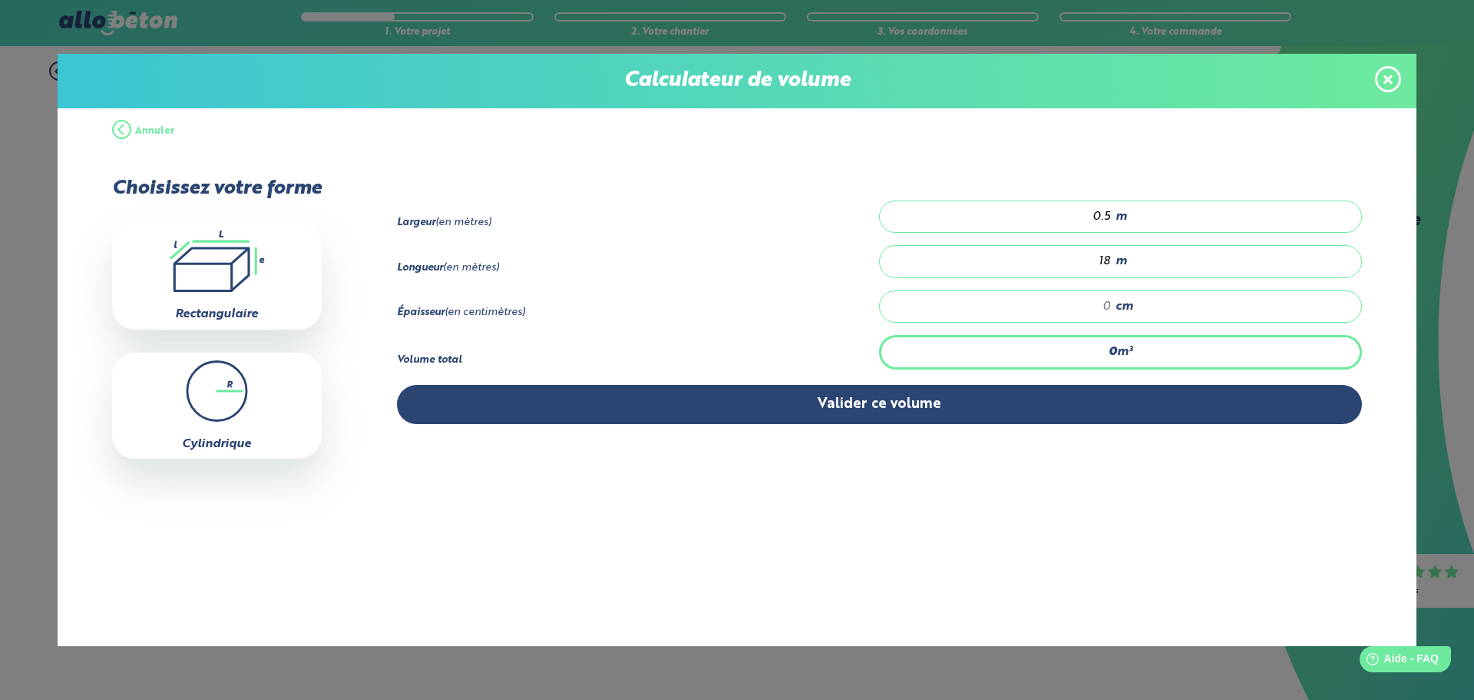
type input "5"
type input "4.5"
type input "50"
click at [1110, 218] on input "0.5" at bounding box center [1003, 216] width 217 height 15
type input "5.13"
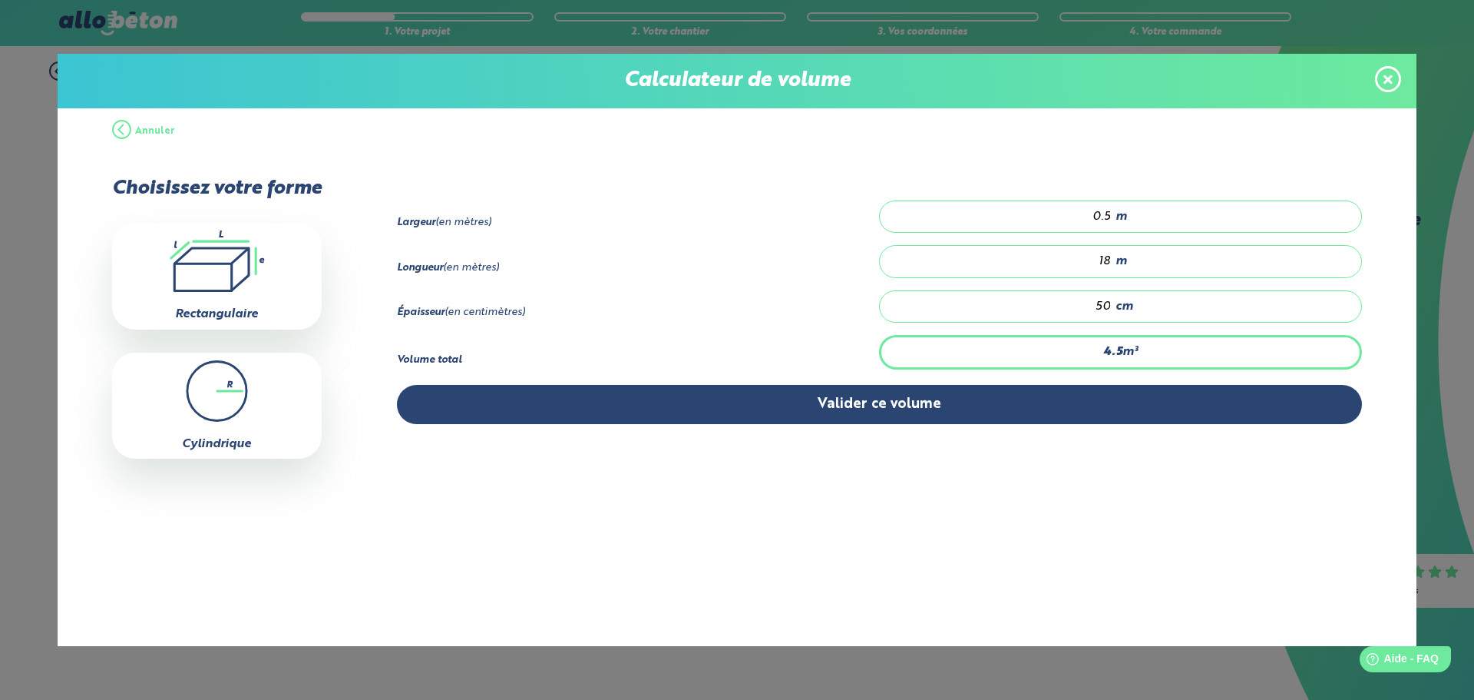
type input "0.57"
type input "4.5"
type input "0.5"
type input "0"
type input "6.3"
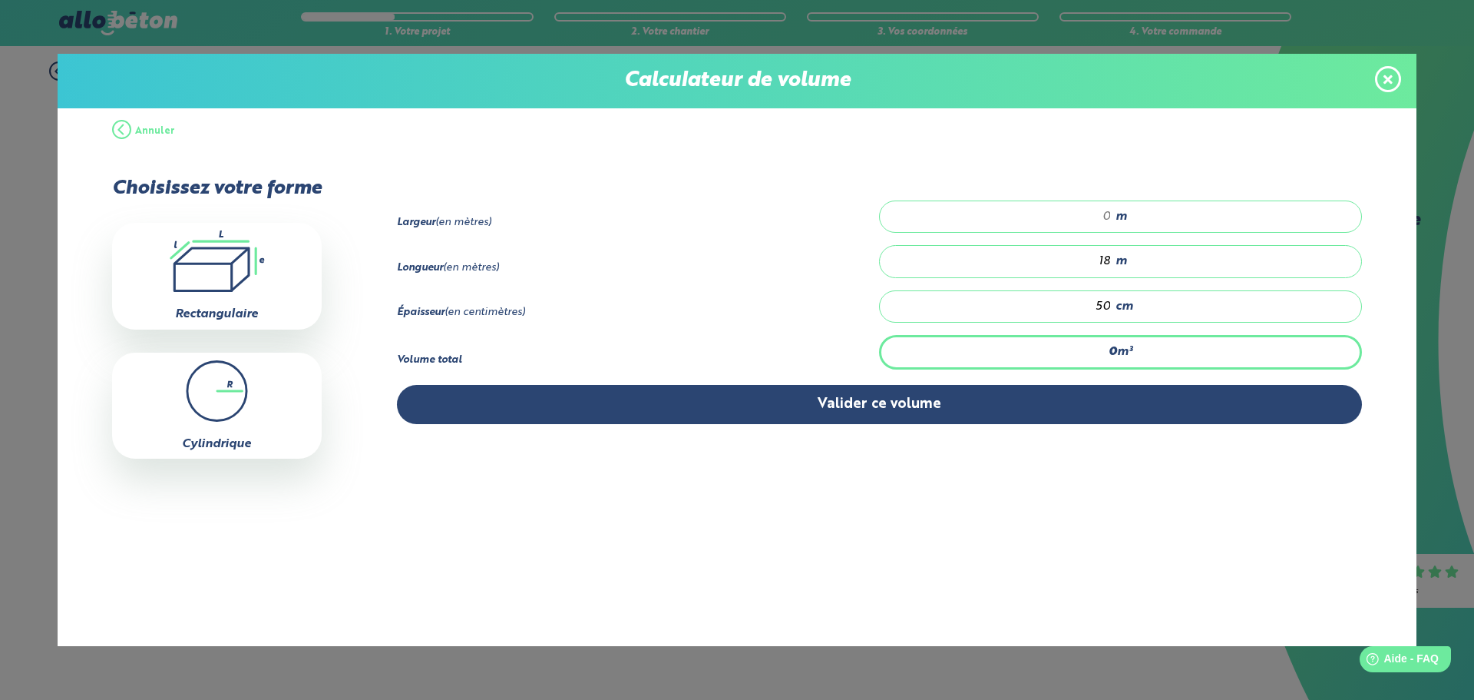
type input "0.7"
type input "0"
type input "4.5"
type input "0.5"
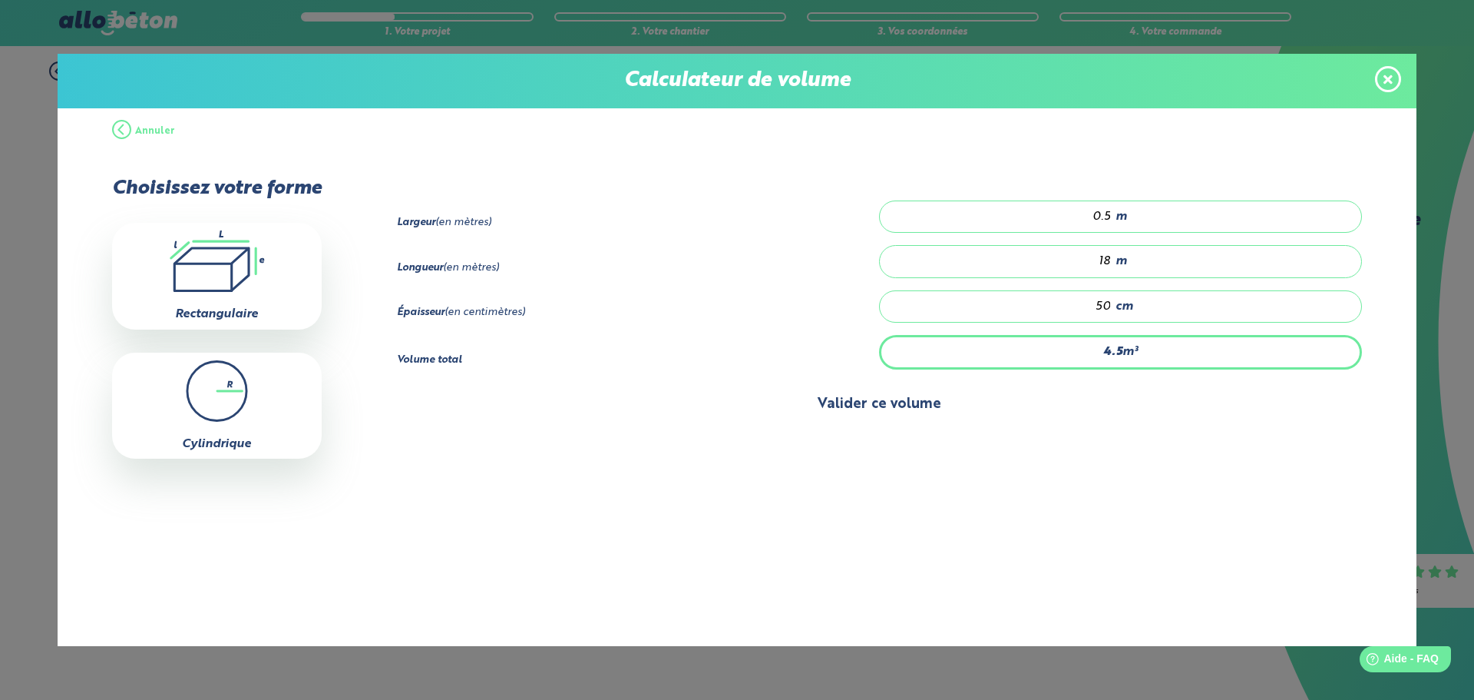
click at [961, 408] on button "Valider ce volume" at bounding box center [880, 404] width 966 height 39
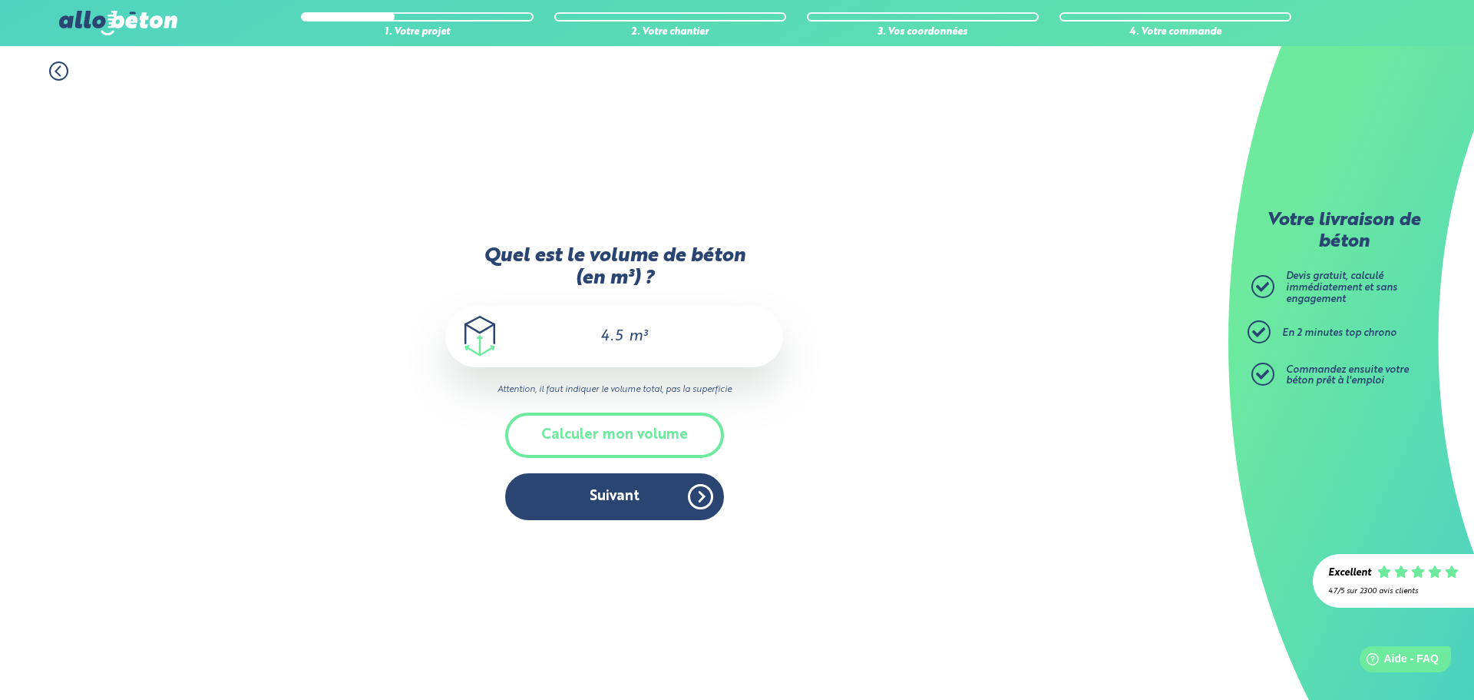
drag, startPoint x: 632, startPoint y: 340, endPoint x: 621, endPoint y: 338, distance: 11.0
click at [630, 339] on span "m³" at bounding box center [638, 336] width 18 height 15
click at [617, 338] on input "4.5" at bounding box center [603, 336] width 43 height 18
type input "4"
type input "5"
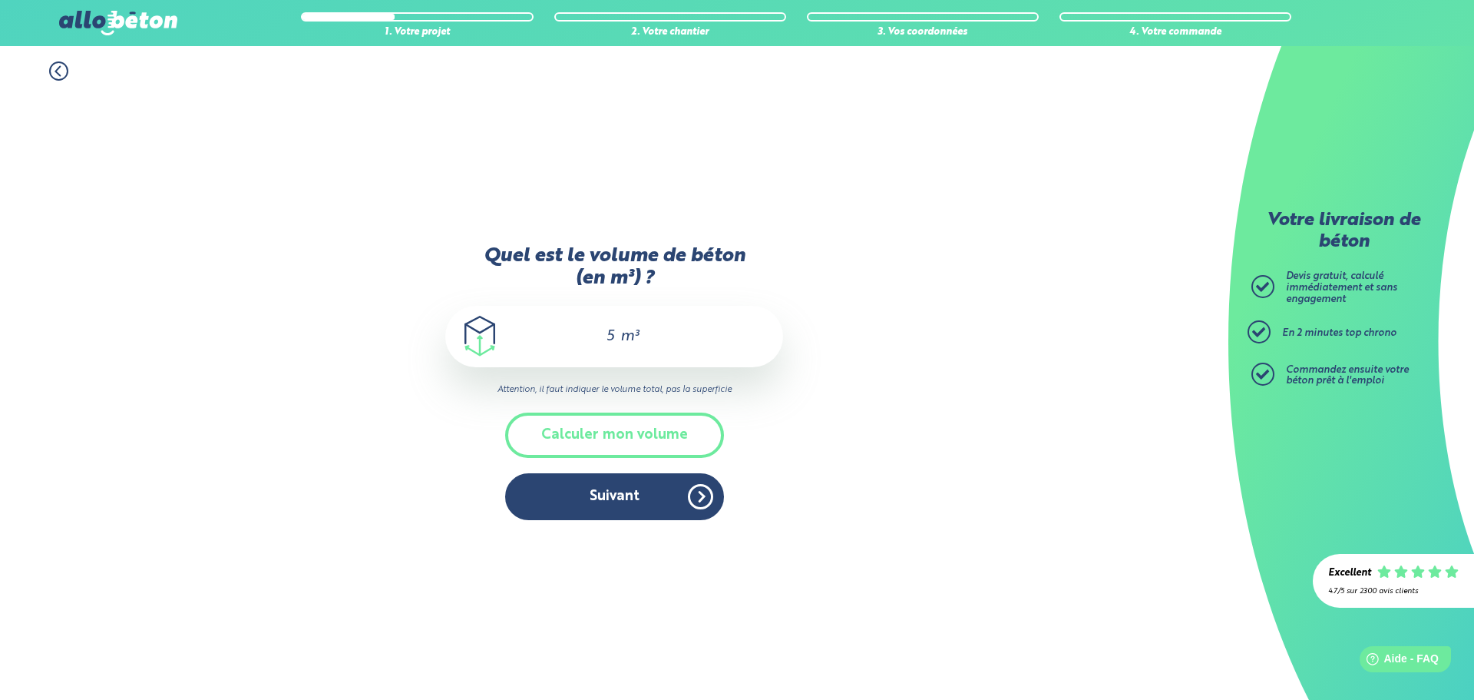
drag, startPoint x: 803, startPoint y: 396, endPoint x: 786, endPoint y: 408, distance: 20.4
click at [803, 396] on div "1. Votre projet 2. Votre chantier 3. Vos coordonnées 4. Votre commande Quel est…" at bounding box center [614, 372] width 1229 height 653
click at [630, 507] on button "Suivant" at bounding box center [614, 496] width 219 height 47
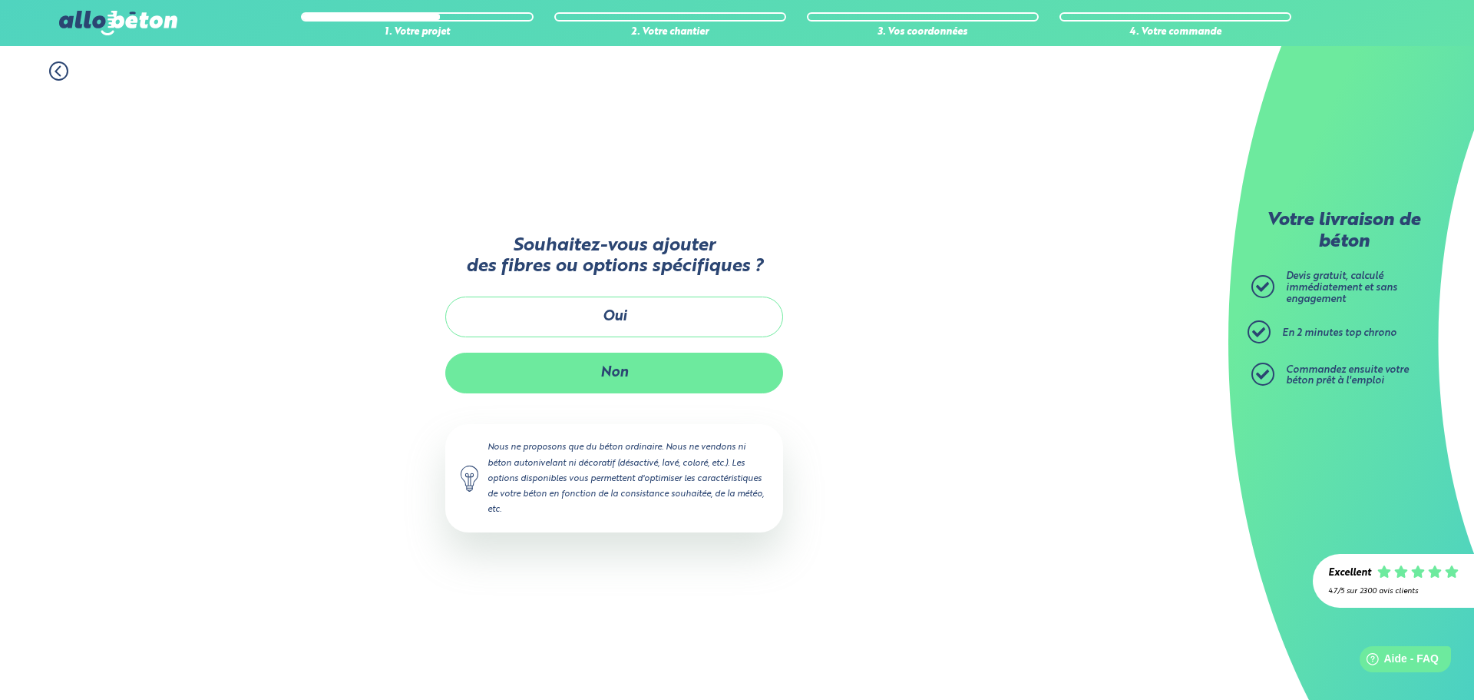
click at [654, 371] on button "Non" at bounding box center [614, 372] width 338 height 41
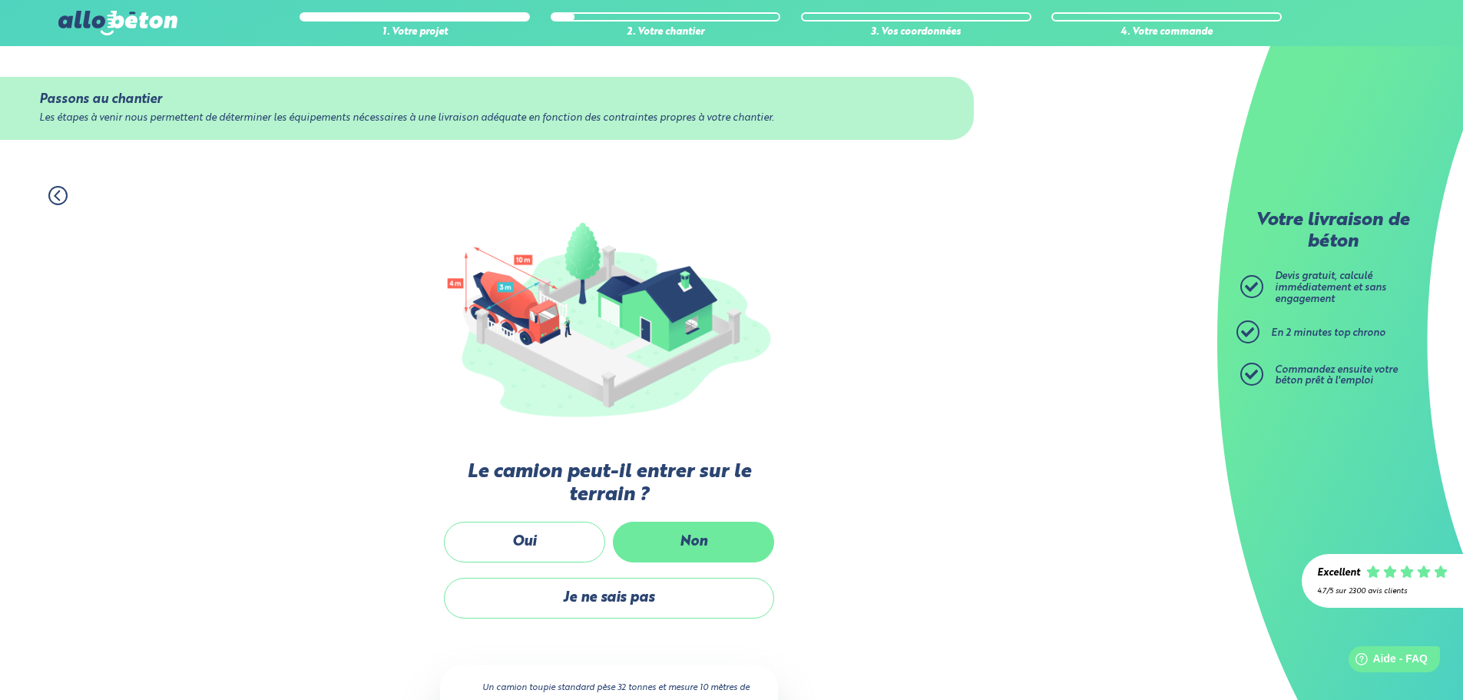
click at [672, 531] on label "Non" at bounding box center [693, 541] width 161 height 41
click at [0, 0] on input "Non" at bounding box center [0, 0] width 0 height 0
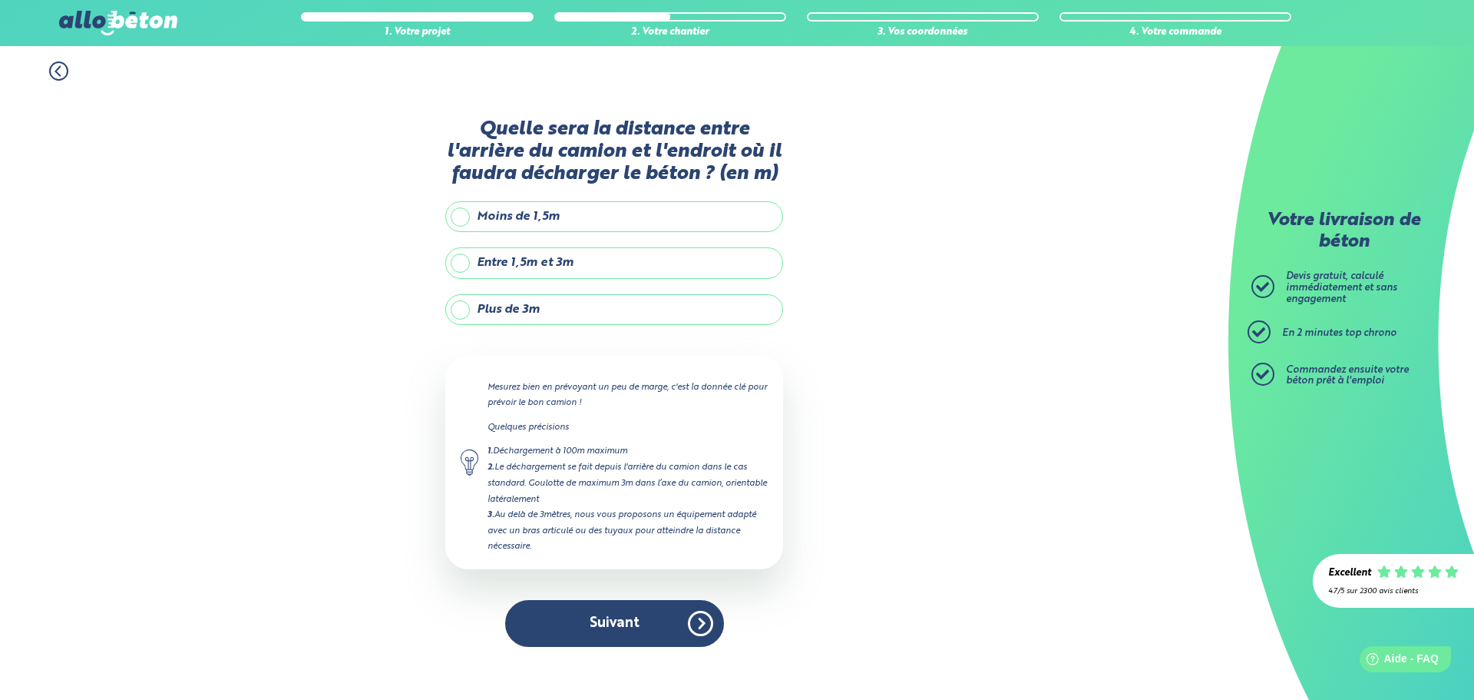
click at [531, 330] on div "Quelle sera la distance entre l'arrière du camion et l'endroit où il faudra déc…" at bounding box center [614, 390] width 338 height 544
click at [535, 318] on label "Plus de 3m" at bounding box center [614, 309] width 338 height 31
click at [0, 0] on input "Plus de 3m" at bounding box center [0, 0] width 0 height 0
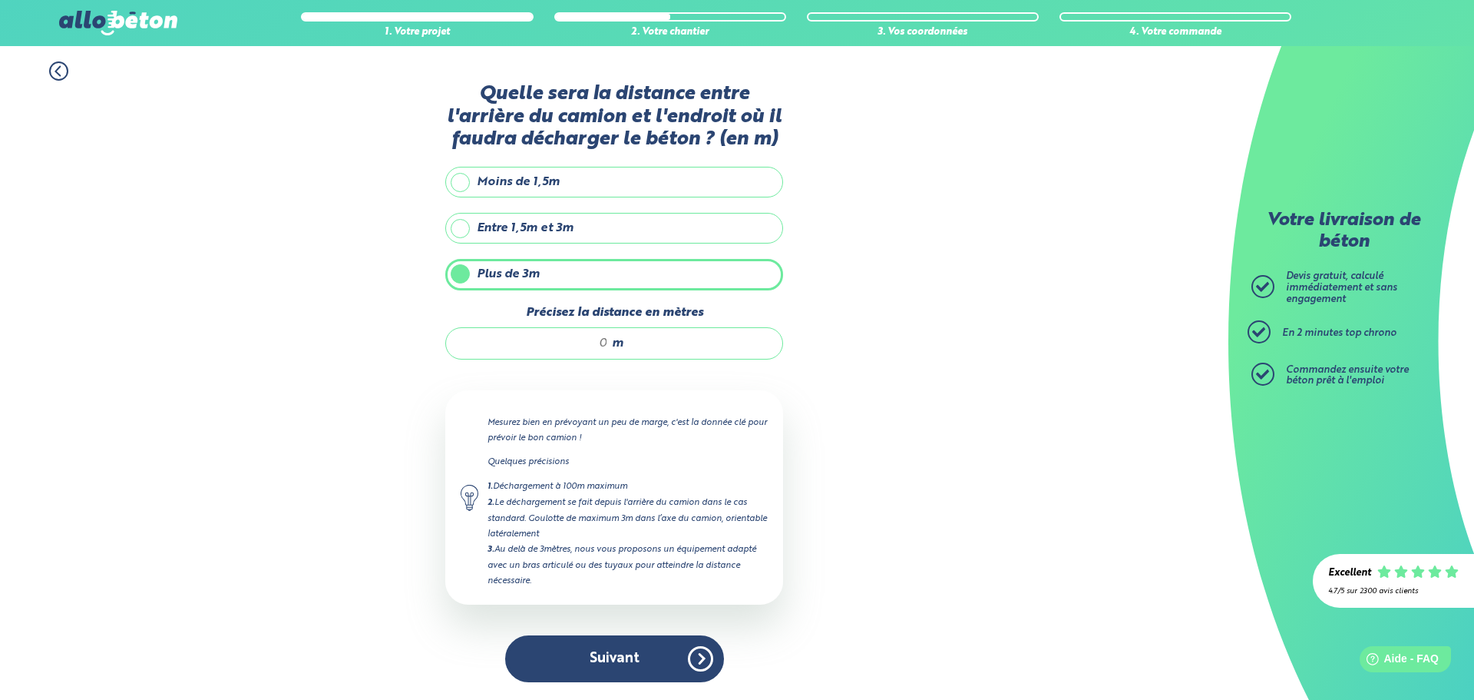
click at [607, 345] on input "Précisez la distance en mètres" at bounding box center [534, 343] width 147 height 15
type input "5"
type input "6"
type input "7"
type input "6"
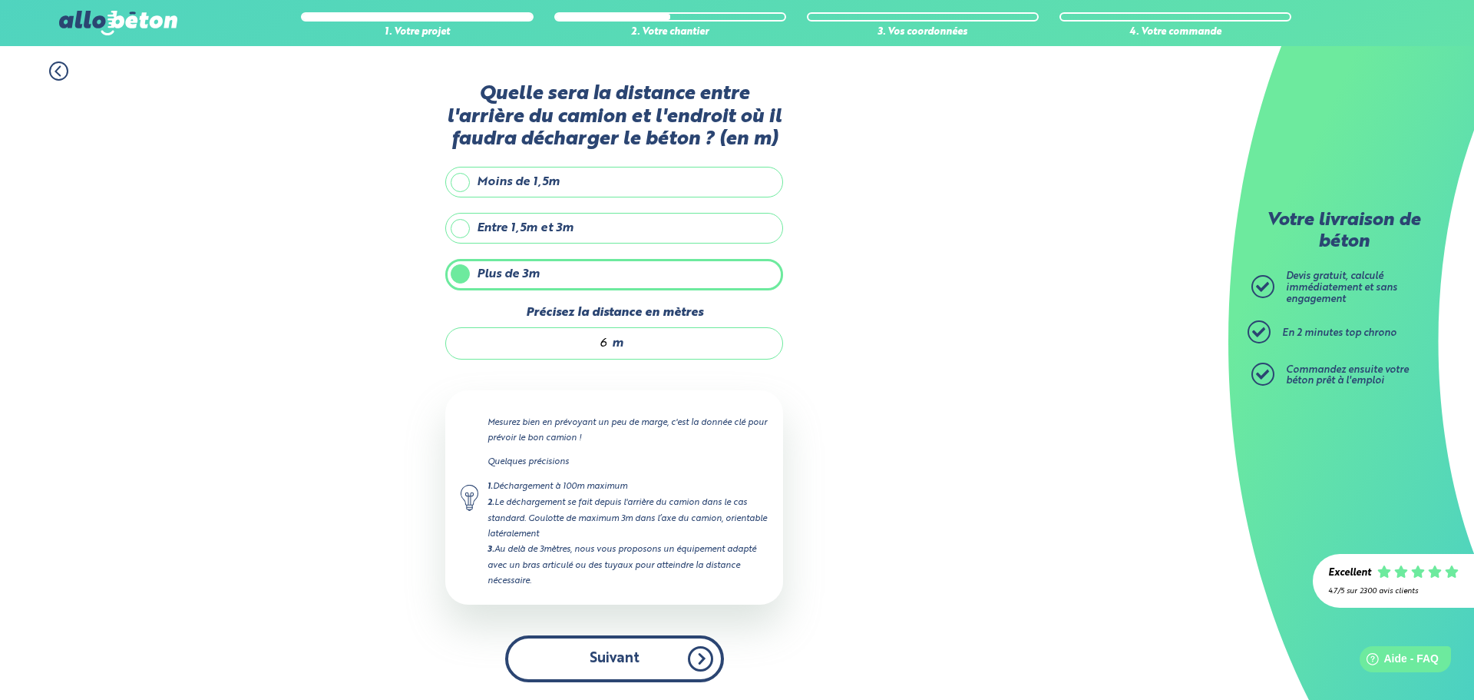
click at [610, 664] on button "Suivant" at bounding box center [614, 658] width 219 height 47
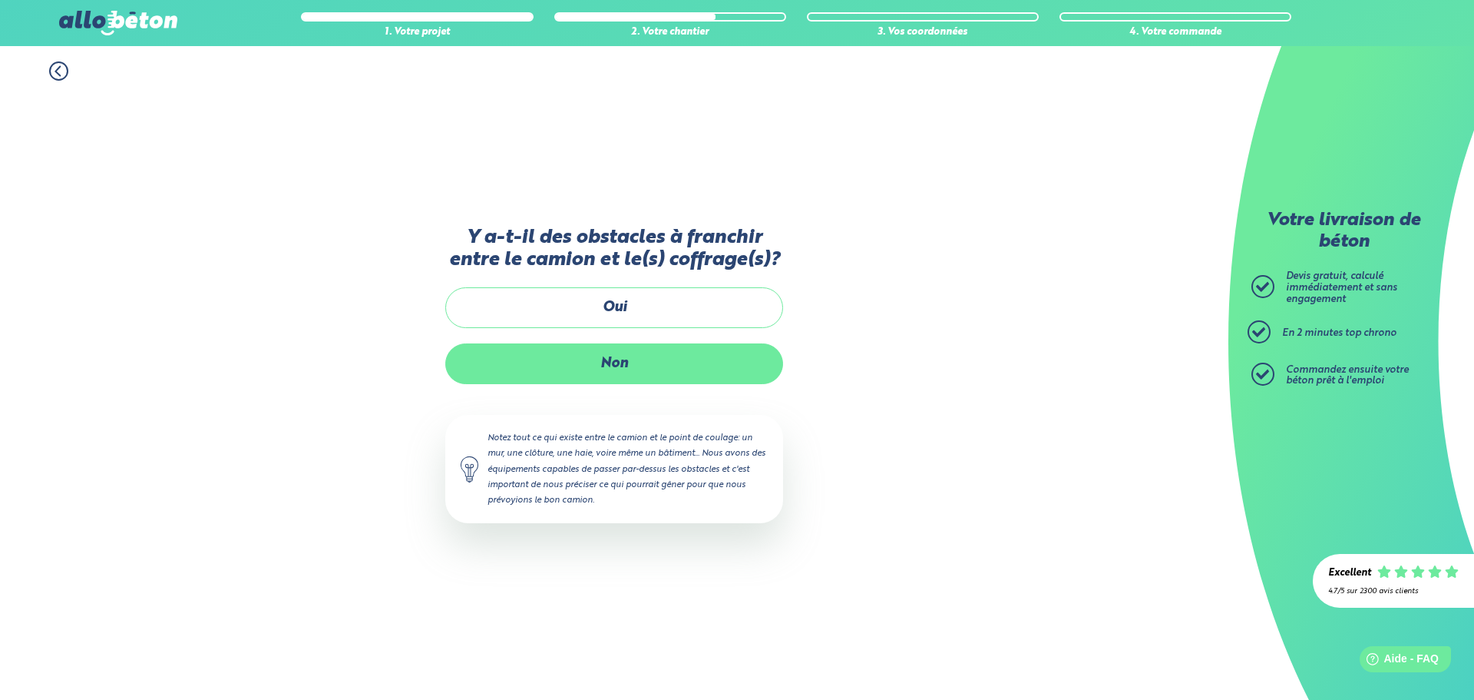
click at [639, 366] on label "Non" at bounding box center [614, 363] width 338 height 41
click at [0, 0] on input "Non" at bounding box center [0, 0] width 0 height 0
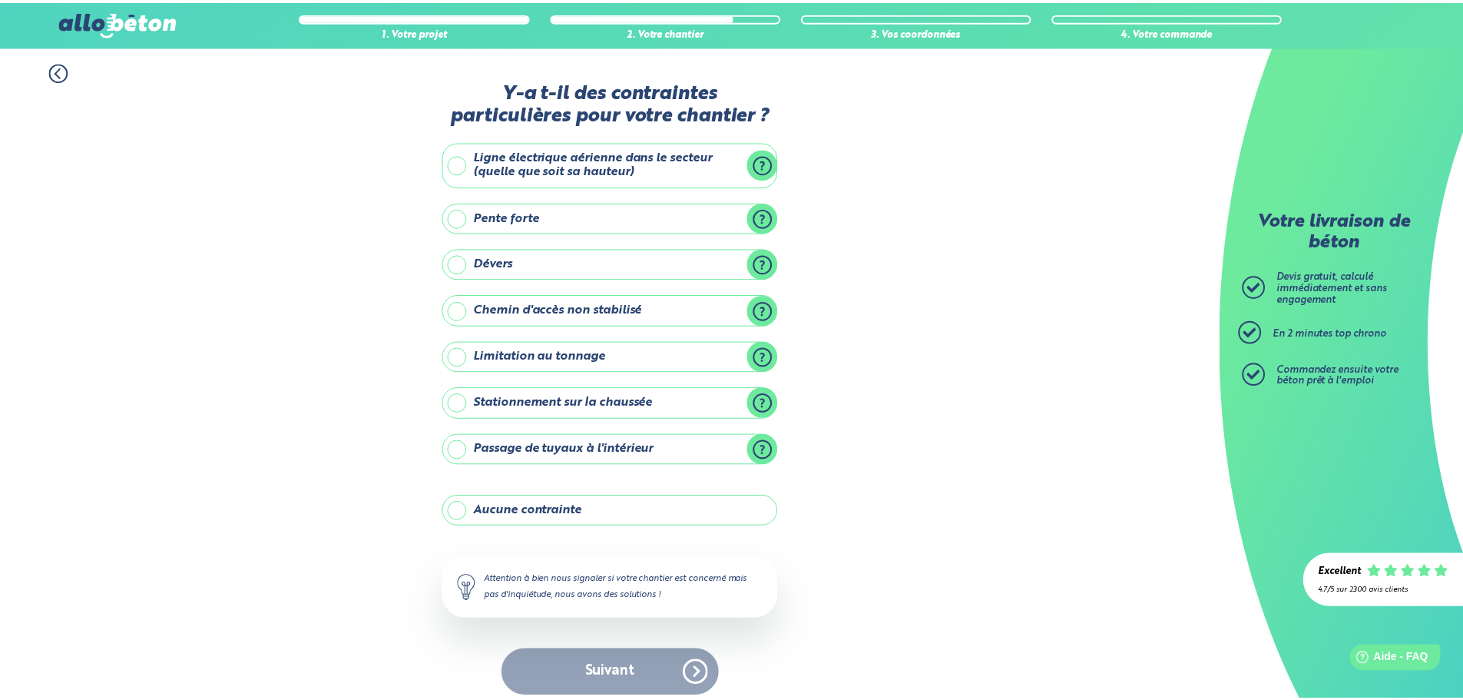
scroll to position [12, 0]
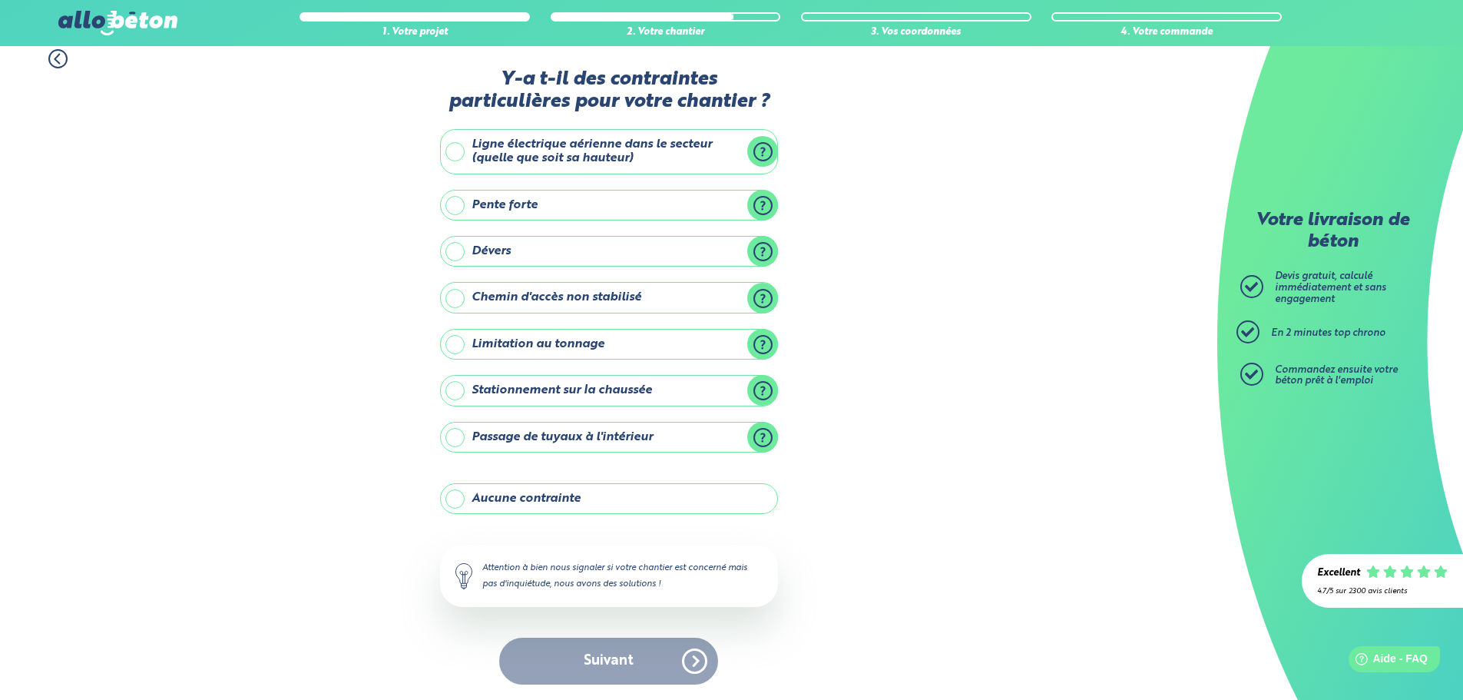
click at [586, 153] on label "Ligne électrique aérienne dans le secteur (quelle que soit sa hauteur)" at bounding box center [609, 151] width 338 height 45
click at [0, 0] on input "Ligne électrique aérienne dans le secteur (quelle que soit sa hauteur)" at bounding box center [0, 0] width 0 height 0
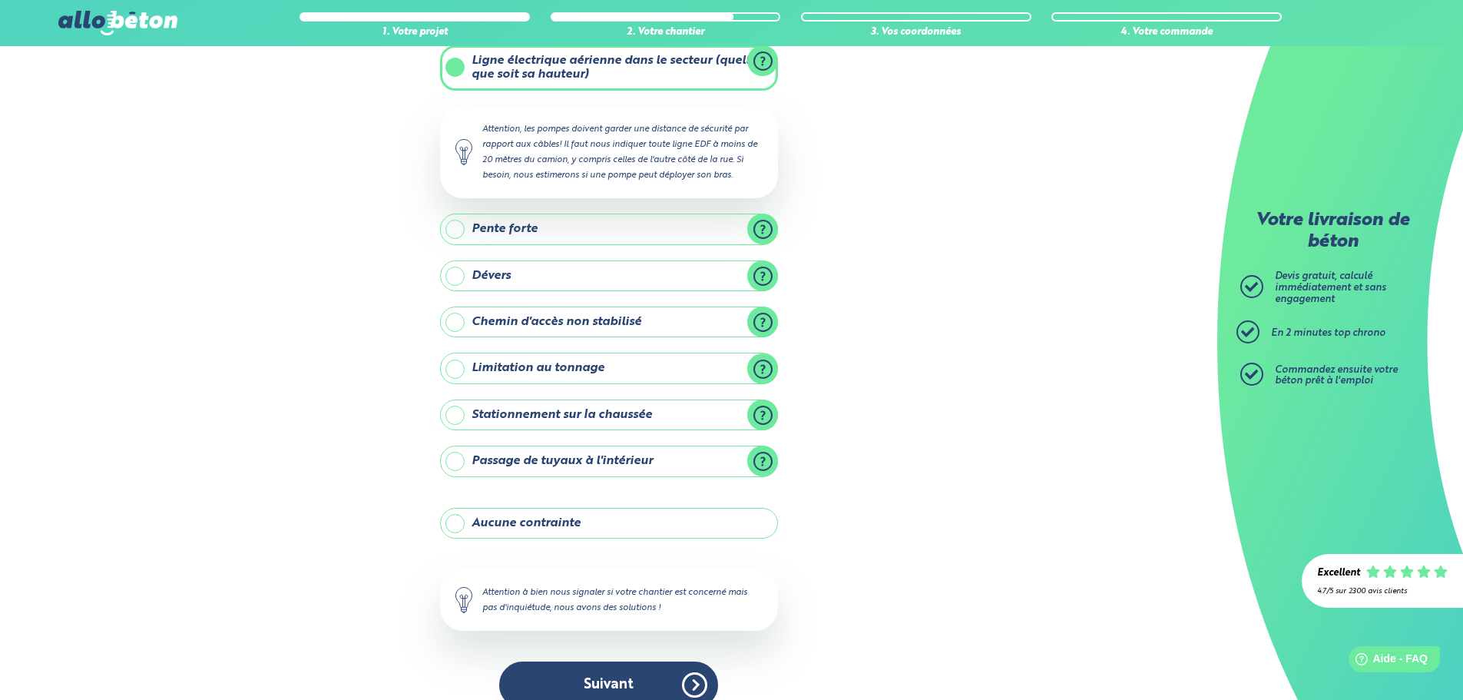
scroll to position [120, 0]
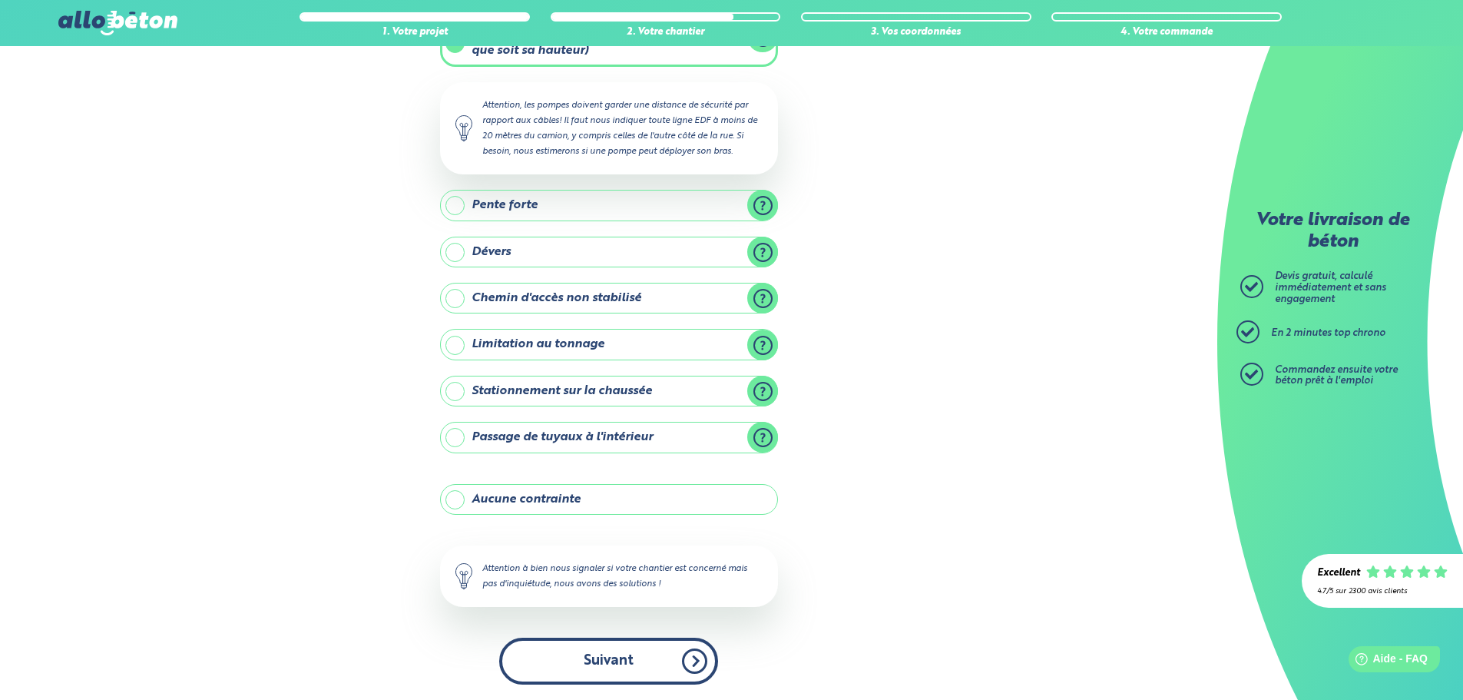
click at [661, 661] on button "Suivant" at bounding box center [608, 660] width 219 height 47
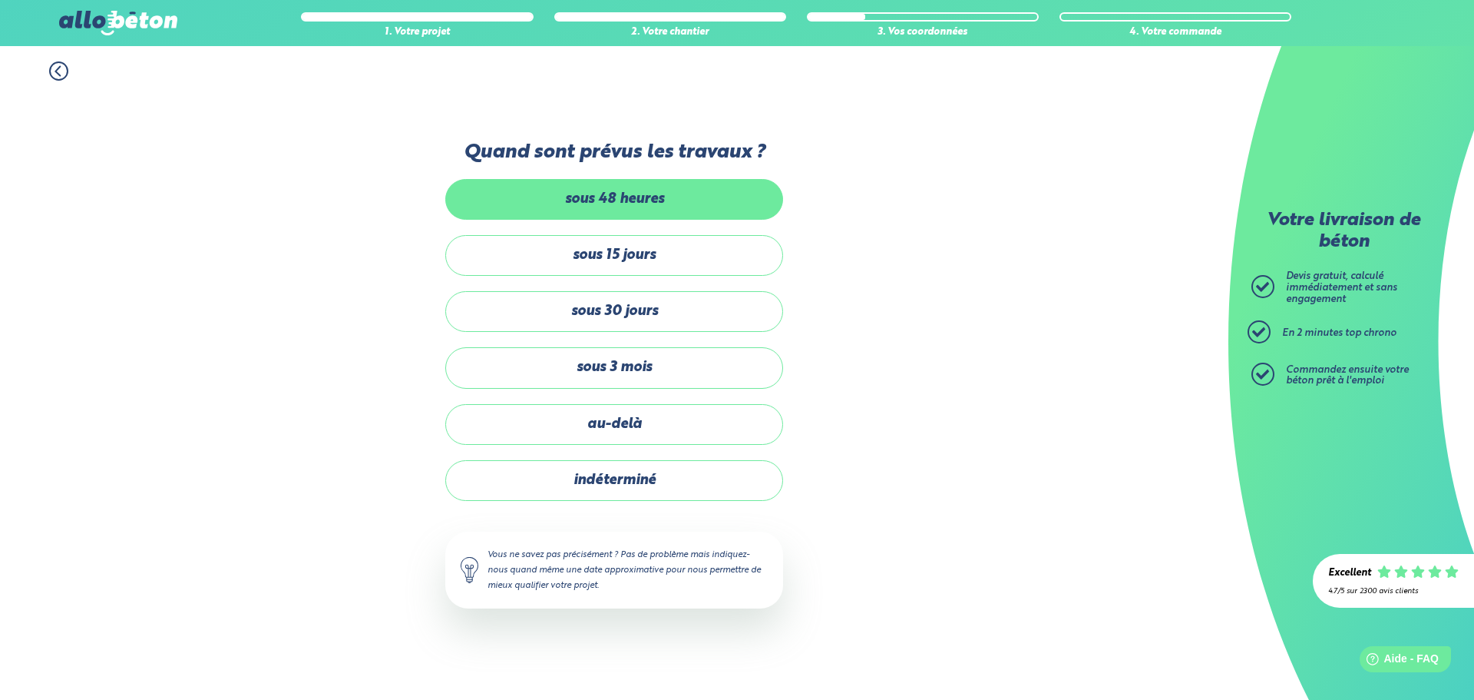
click at [667, 202] on label "sous 48 heures" at bounding box center [614, 199] width 338 height 41
click at [0, 0] on input "sous 48 heures" at bounding box center [0, 0] width 0 height 0
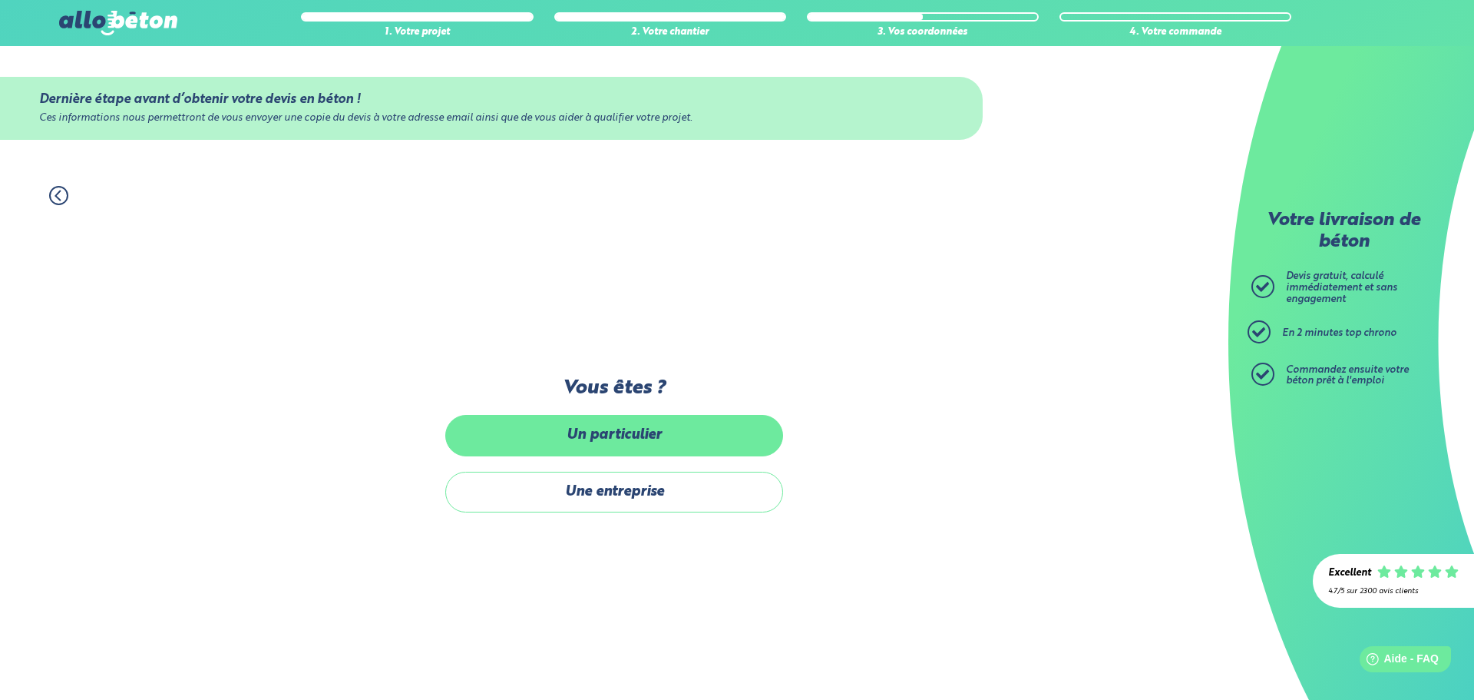
click at [630, 445] on label "Un particulier" at bounding box center [614, 435] width 338 height 41
click at [0, 0] on input "Un particulier" at bounding box center [0, 0] width 0 height 0
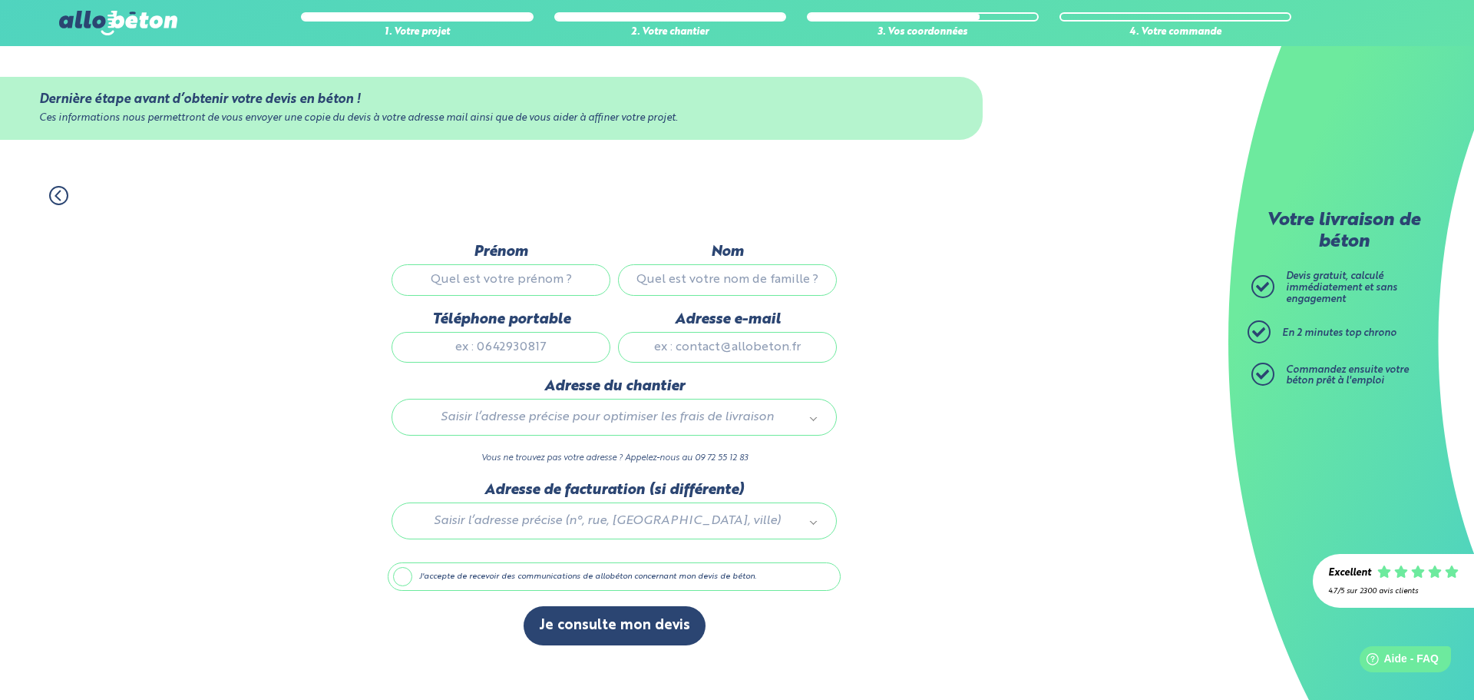
click at [505, 282] on input "Prénom" at bounding box center [501, 279] width 219 height 31
type input "Tristan"
type input "Banuls"
type input "0651596935"
type input "tristan.banuls34@gmail.com"
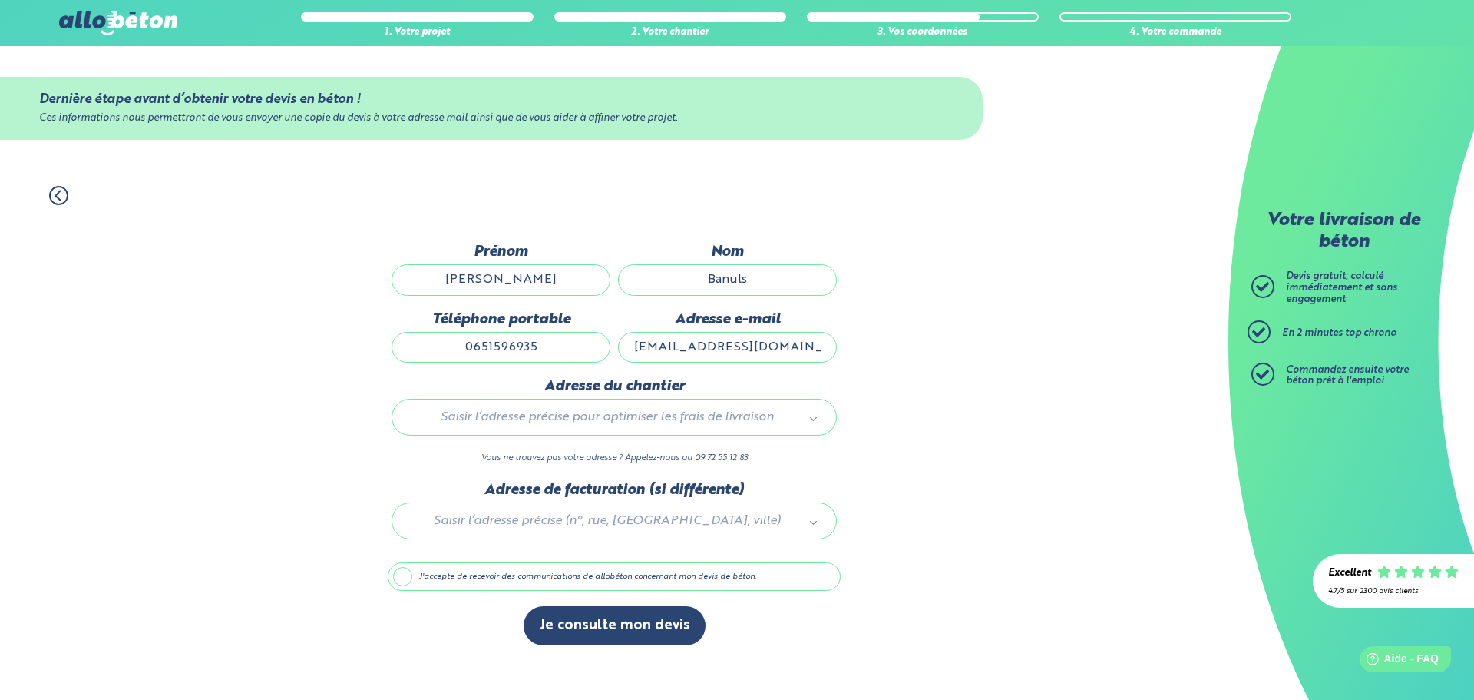
type input "67 rue du pech des moulins"
click at [564, 585] on label "J'accepte de recevoir des communications de allobéton concernant mon devis de b…" at bounding box center [614, 576] width 453 height 29
click at [0, 0] on input "J'accepte de recevoir des communications de allobéton concernant mon devis de b…" at bounding box center [0, 0] width 0 height 0
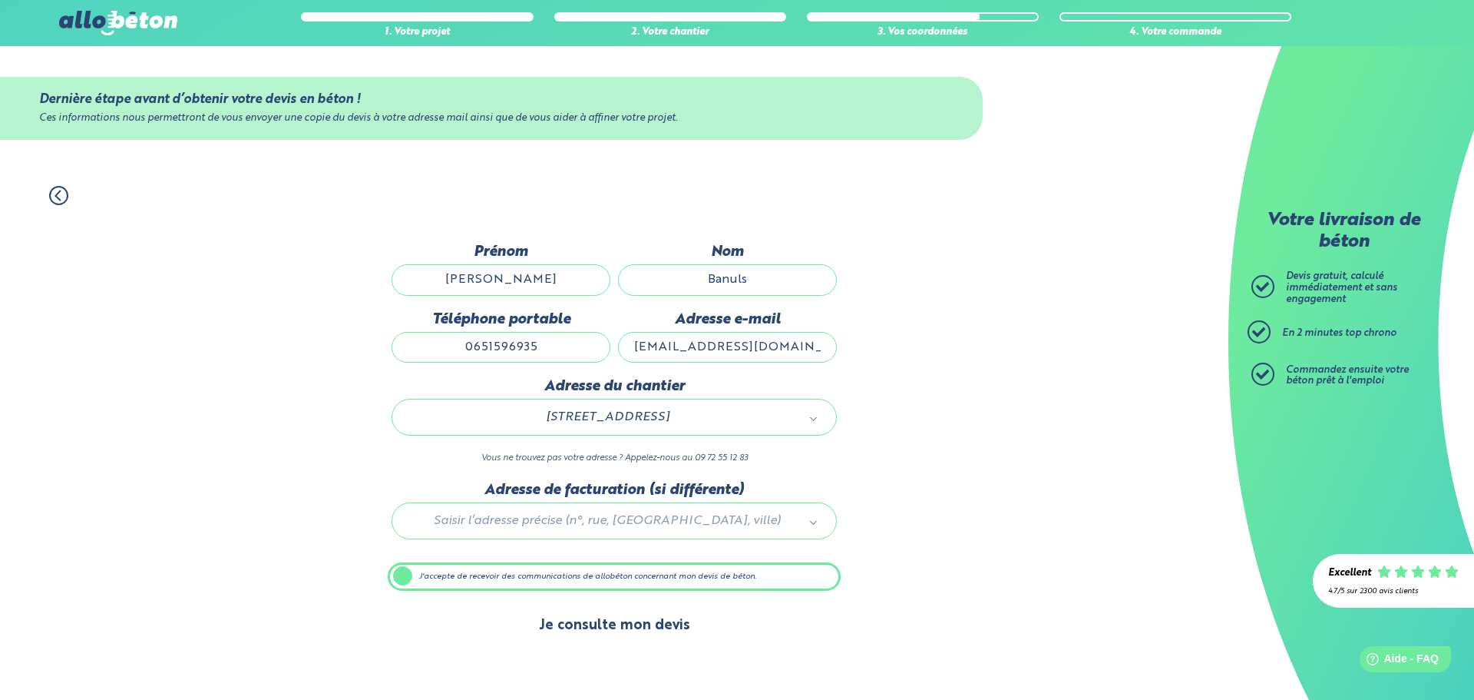
click at [594, 613] on button "Je consulte mon devis" at bounding box center [615, 625] width 182 height 39
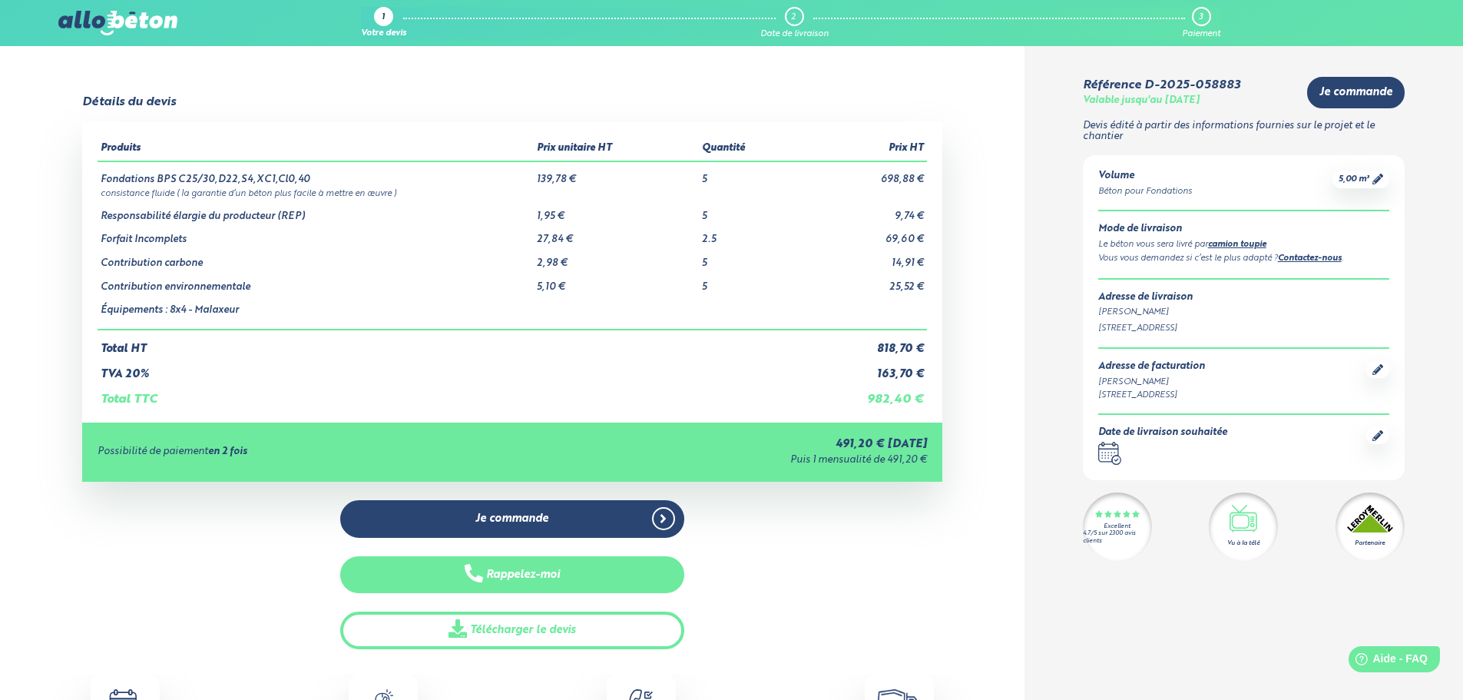
click at [461, 573] on button "Rappelez-moi" at bounding box center [512, 575] width 344 height 38
